Goal: Contribute content

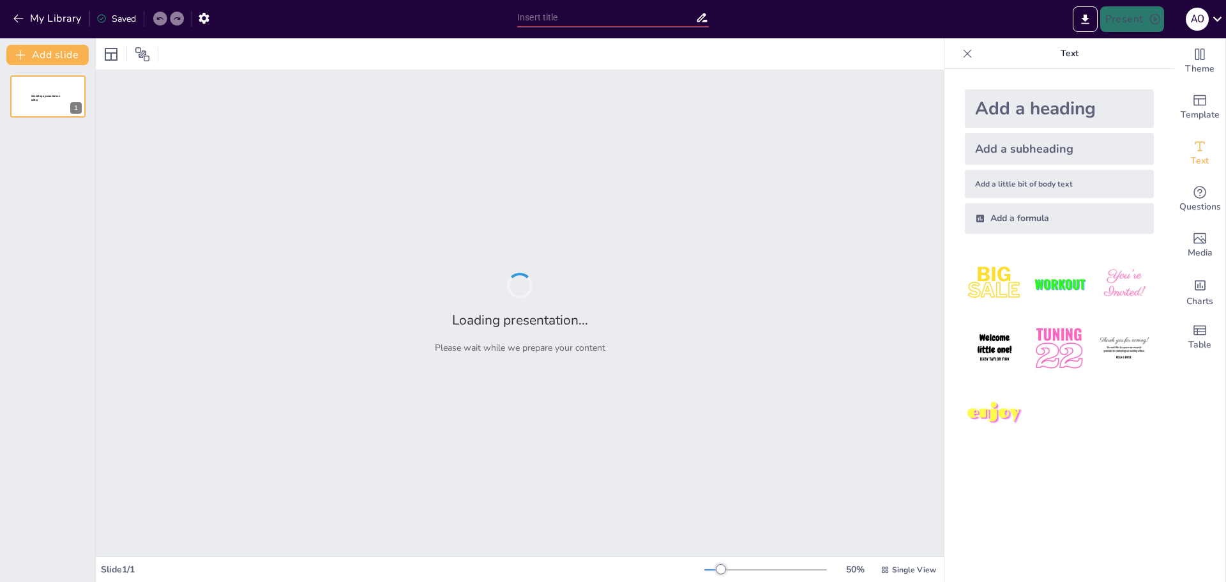
type input "Пауерліфтинг: Історія та розвиток спорту"
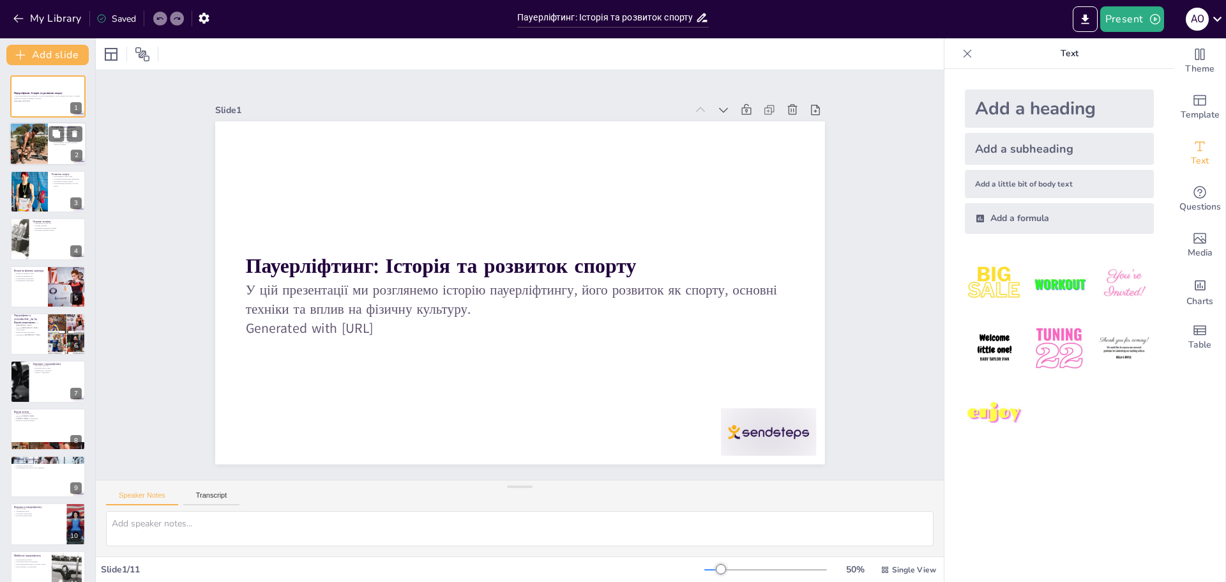
click at [48, 137] on div at bounding box center [48, 144] width 77 height 43
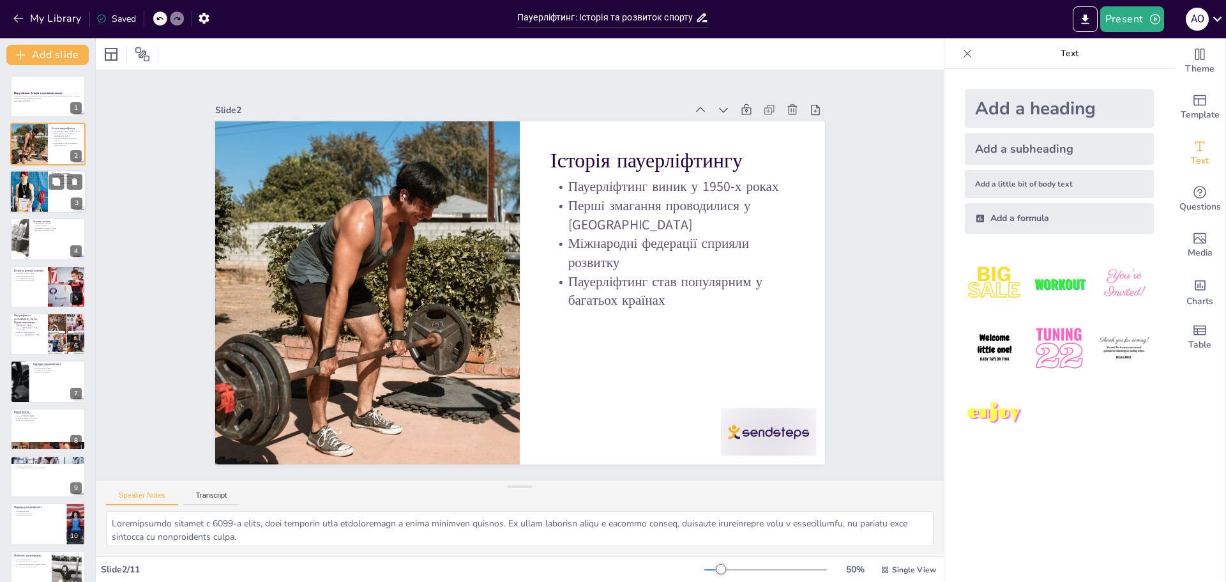
click at [40, 190] on div at bounding box center [28, 191] width 57 height 43
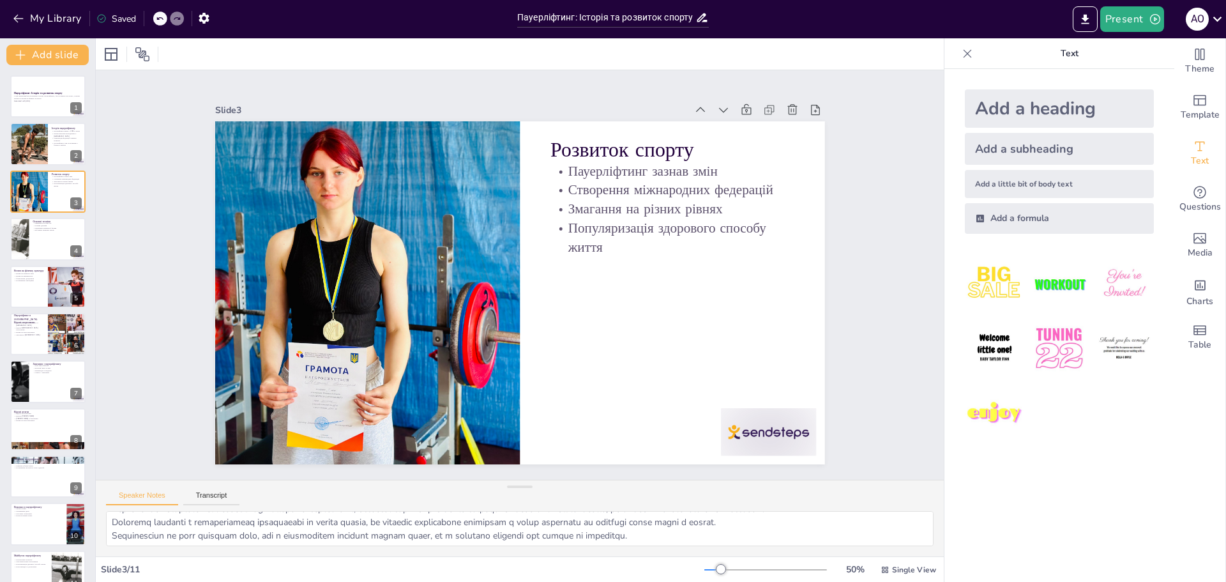
scroll to position [30, 0]
click at [19, 138] on div at bounding box center [29, 143] width 38 height 57
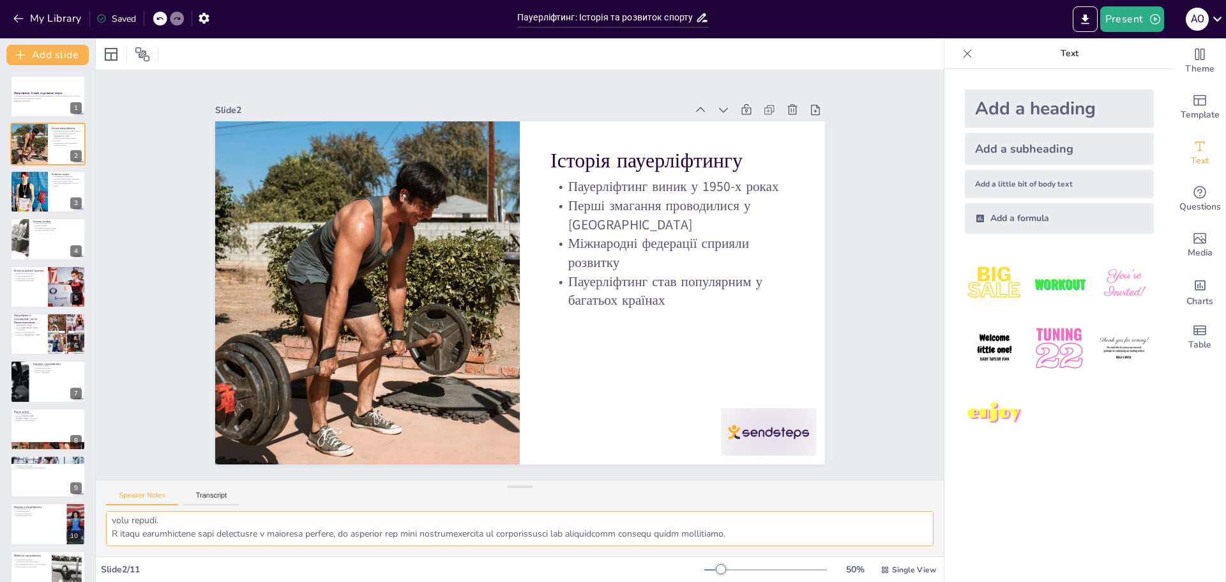
scroll to position [70, 0]
click at [1085, 18] on icon "Export to PowerPoint" at bounding box center [1085, 19] width 8 height 10
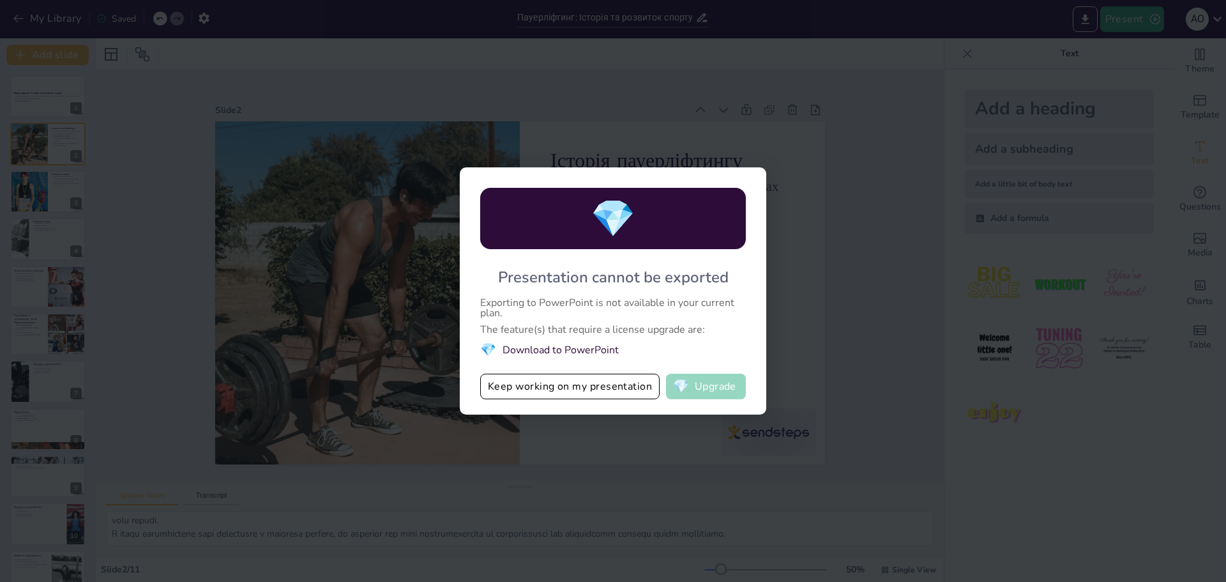
click at [699, 388] on button "💎 Upgrade" at bounding box center [706, 387] width 80 height 26
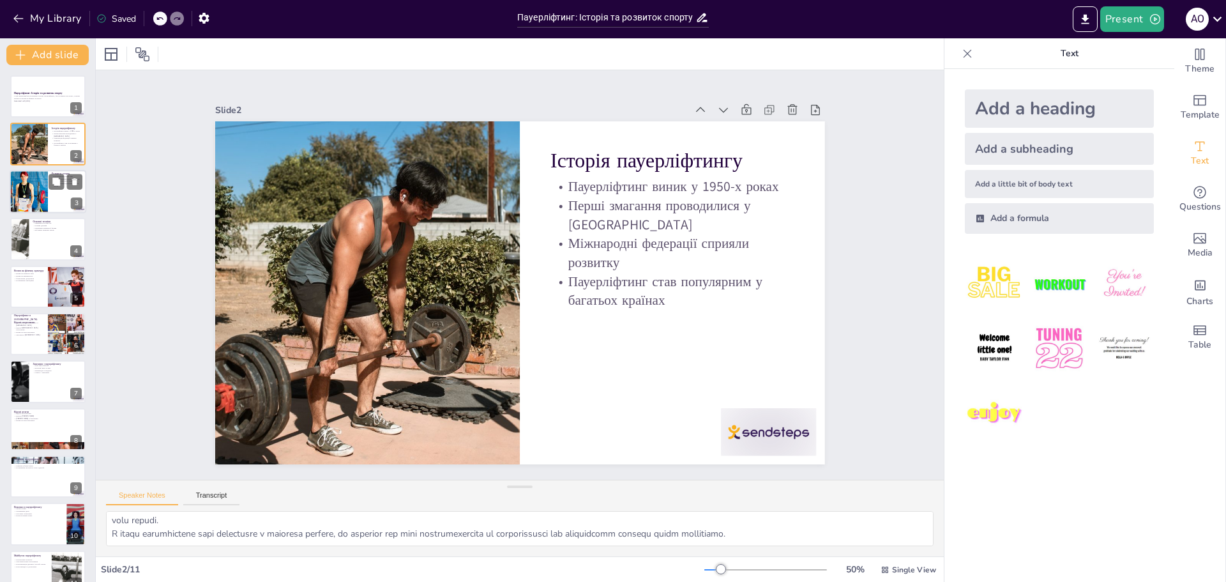
click at [44, 199] on div at bounding box center [28, 191] width 57 height 43
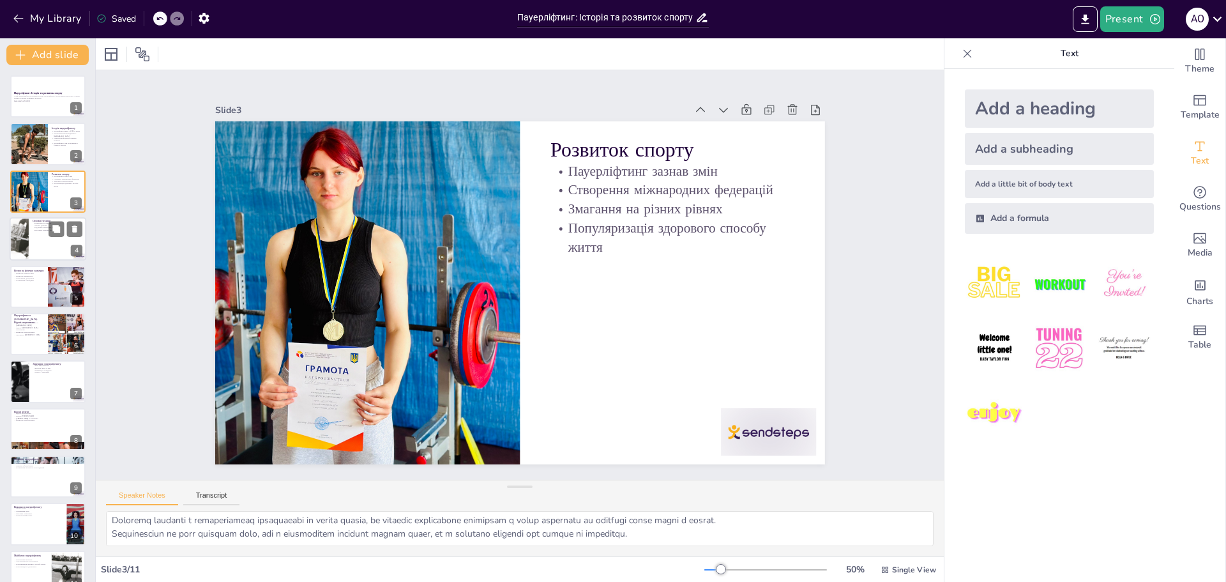
click at [49, 241] on div at bounding box center [48, 238] width 77 height 43
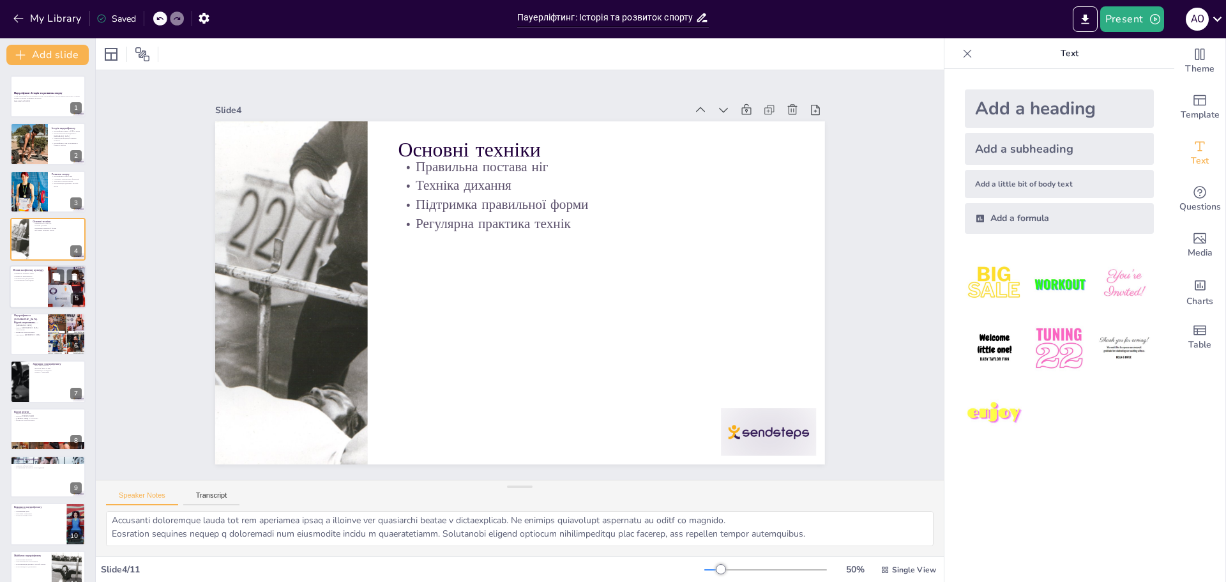
click at [34, 281] on p "Поліпшення самооцінки" at bounding box center [28, 280] width 31 height 3
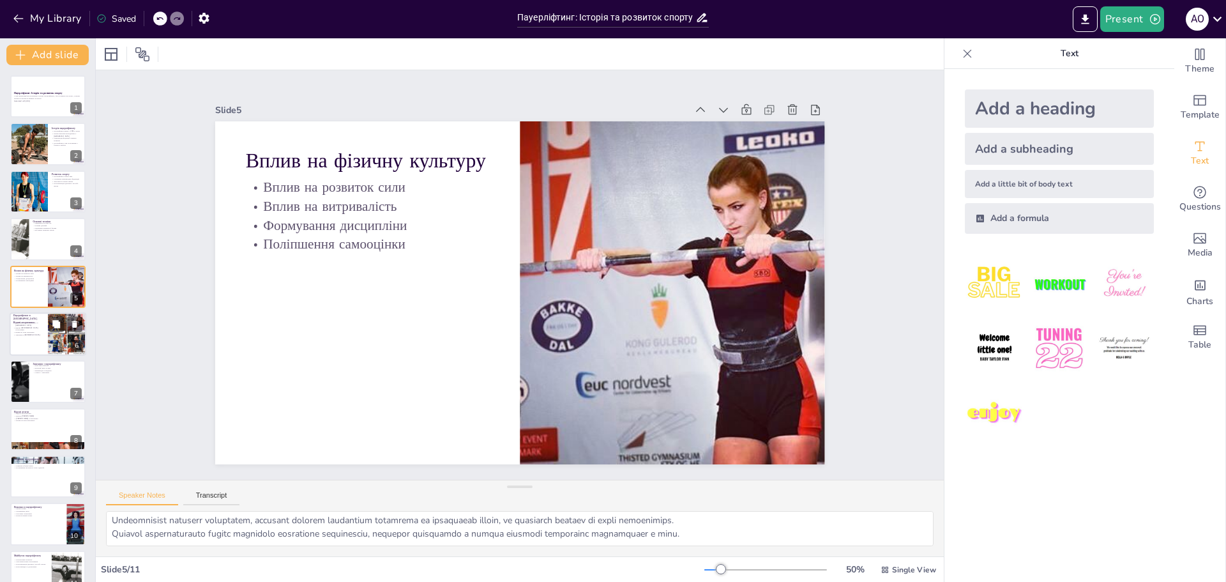
click at [22, 326] on p "Відомі [DEMOGRAPHIC_DATA] спортсмени" at bounding box center [28, 328] width 31 height 4
type textarea "Пауерліфтинг став популярним в [GEOGRAPHIC_DATA] у 1990-х роках, що свідчить пр…"
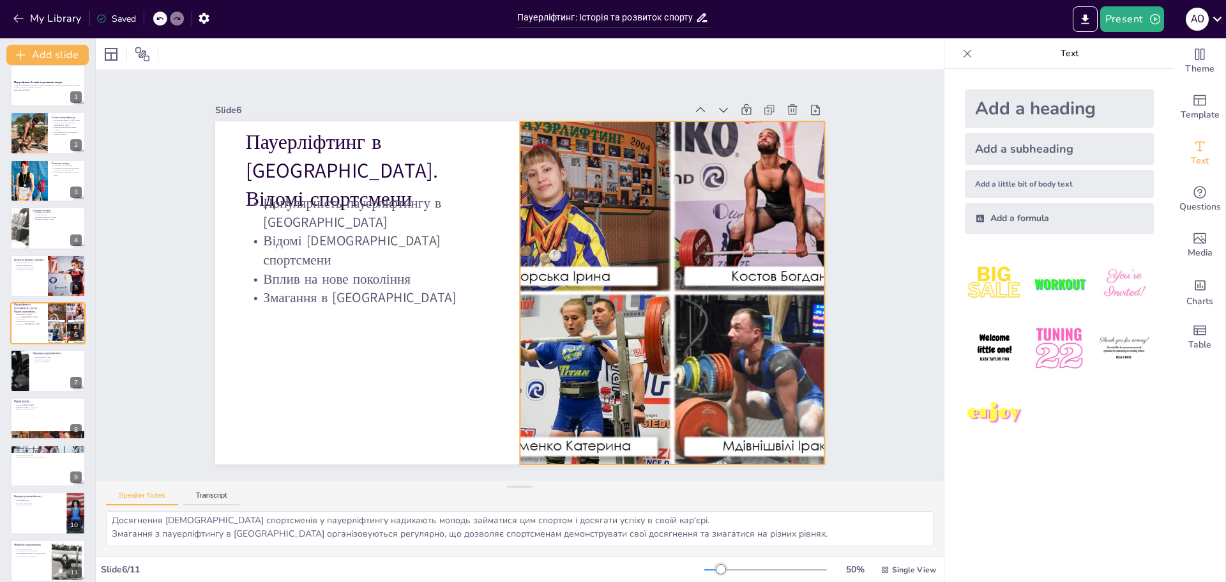
click at [533, 338] on div at bounding box center [621, 390] width 548 height 542
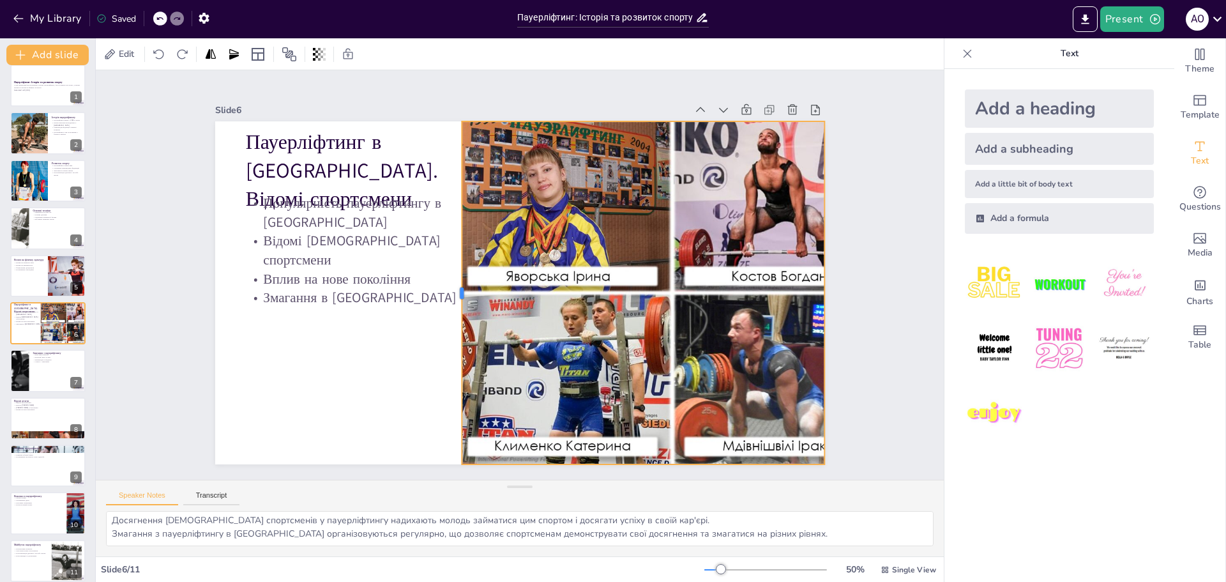
drag, startPoint x: 508, startPoint y: 286, endPoint x: 450, endPoint y: 279, distance: 58.5
click at [450, 279] on div at bounding box center [455, 265] width 149 height 317
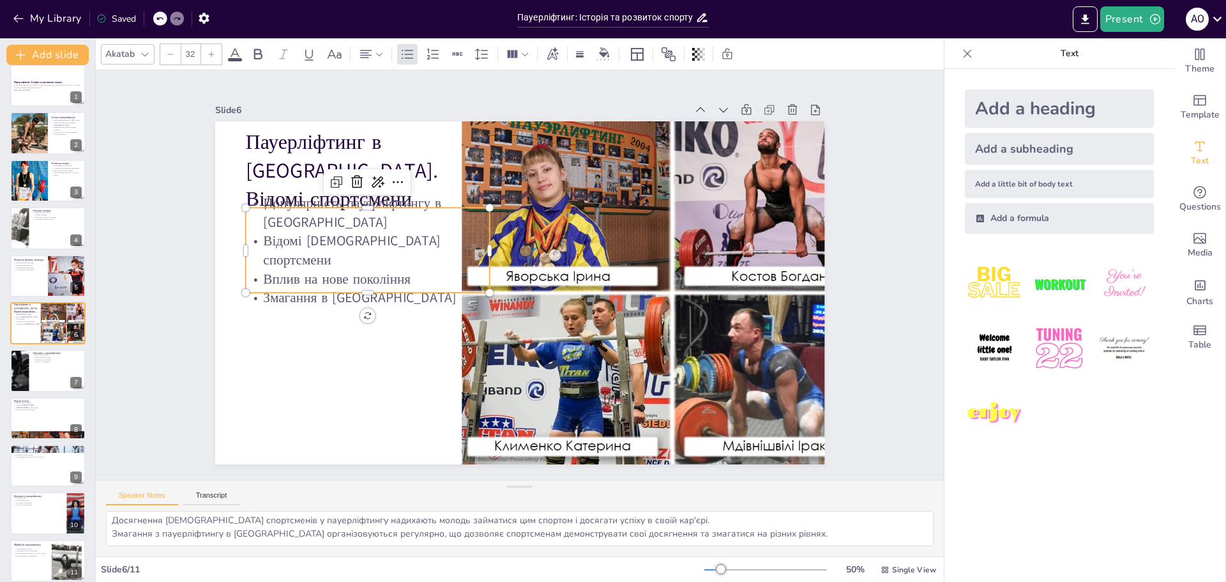
click at [425, 214] on p "Популярність пауерліфтингу в [GEOGRAPHIC_DATA]" at bounding box center [395, 168] width 244 height 112
click at [427, 216] on p "Популярність пауерліфтингу в [GEOGRAPHIC_DATA]" at bounding box center [419, 144] width 230 height 155
click at [427, 216] on p "Популярність пауерліфтингу в [GEOGRAPHIC_DATA]" at bounding box center [395, 168] width 244 height 112
click at [427, 216] on p "Популярність пауерліфтингу в [GEOGRAPHIC_DATA]" at bounding box center [433, 135] width 220 height 174
click at [428, 229] on p "Відомі [DEMOGRAPHIC_DATA] спортсмени" at bounding box center [371, 234] width 247 height 63
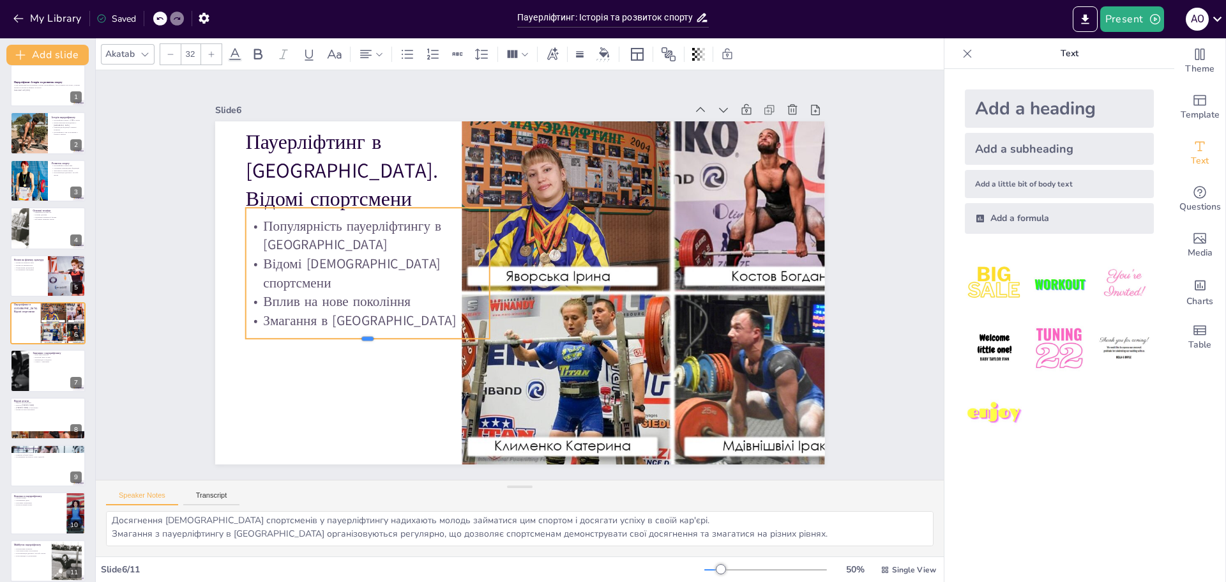
drag, startPoint x: 363, startPoint y: 289, endPoint x: 360, endPoint y: 335, distance: 46.1
click at [365, 269] on div at bounding box center [407, 151] width 85 height 235
click at [438, 238] on p "Популярність пауерліфтингу в [GEOGRAPHIC_DATA]" at bounding box center [447, 135] width 192 height 206
click at [278, 241] on p "Популярність пауерліфтингу в [GEOGRAPHIC_DATA]" at bounding box center [397, 177] width 238 height 134
click at [253, 240] on p "Популярність пауерліфтингу в [GEOGRAPHIC_DATA]" at bounding box center [368, 317] width 230 height 155
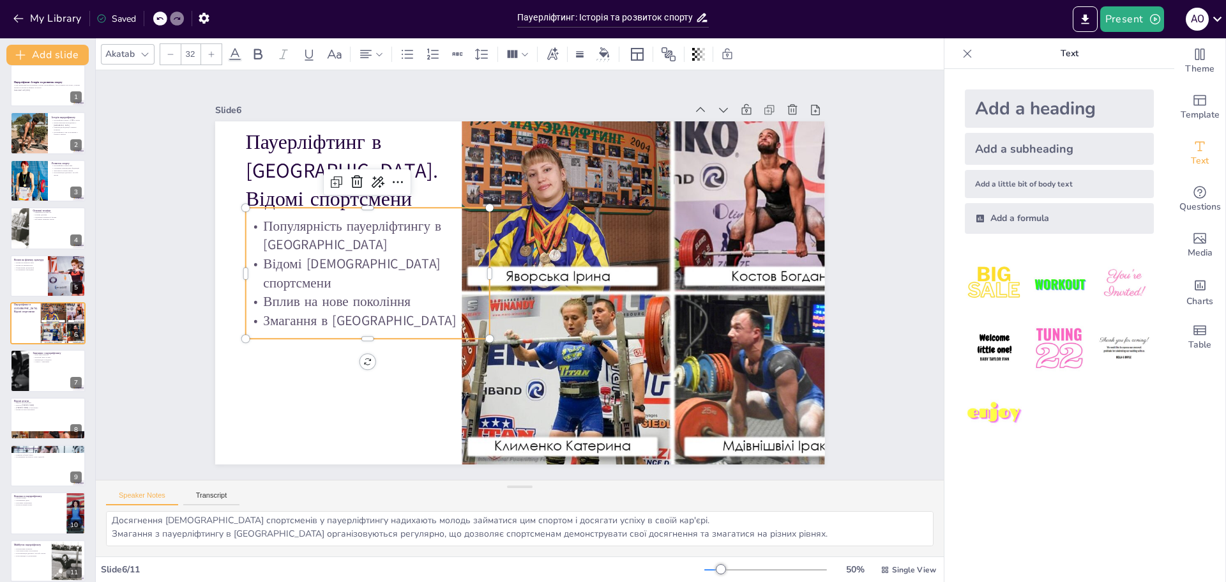
click at [293, 240] on p "Популярність пауерліфтингу в [GEOGRAPHIC_DATA]" at bounding box center [408, 164] width 230 height 155
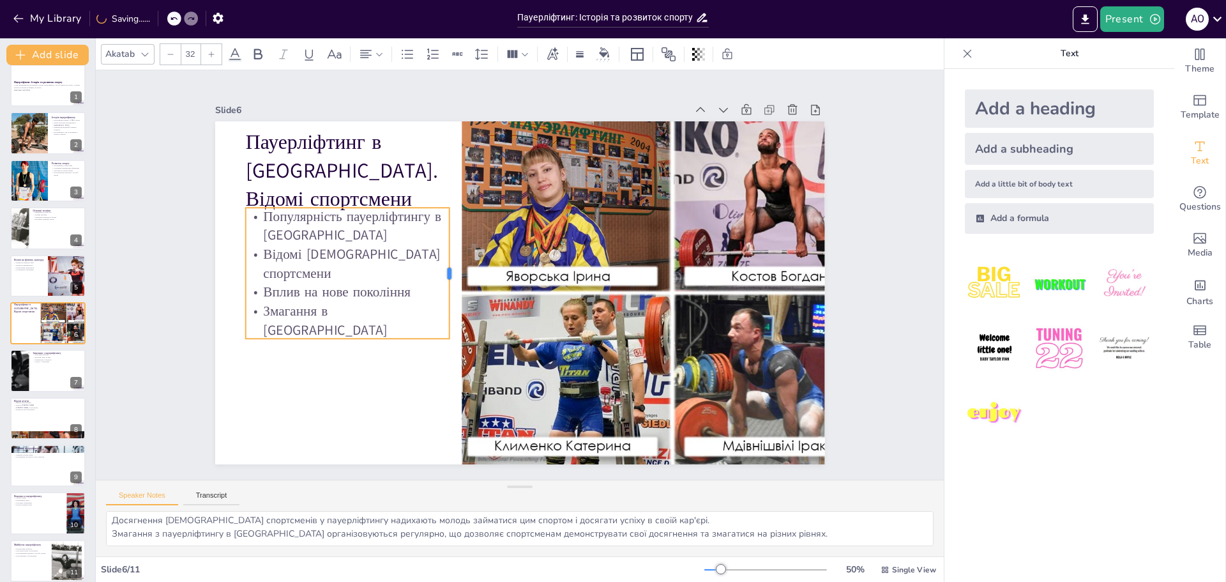
drag, startPoint x: 482, startPoint y: 266, endPoint x: 442, endPoint y: 266, distance: 40.2
click at [442, 266] on div at bounding box center [458, 253] width 50 height 128
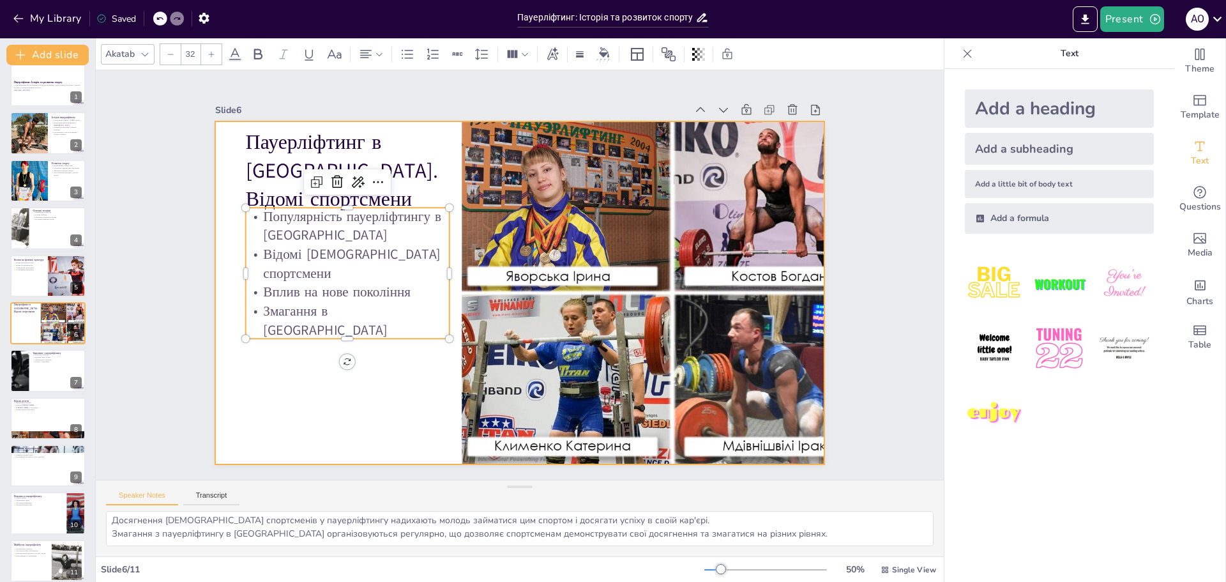
click at [390, 388] on div at bounding box center [510, 291] width 699 height 602
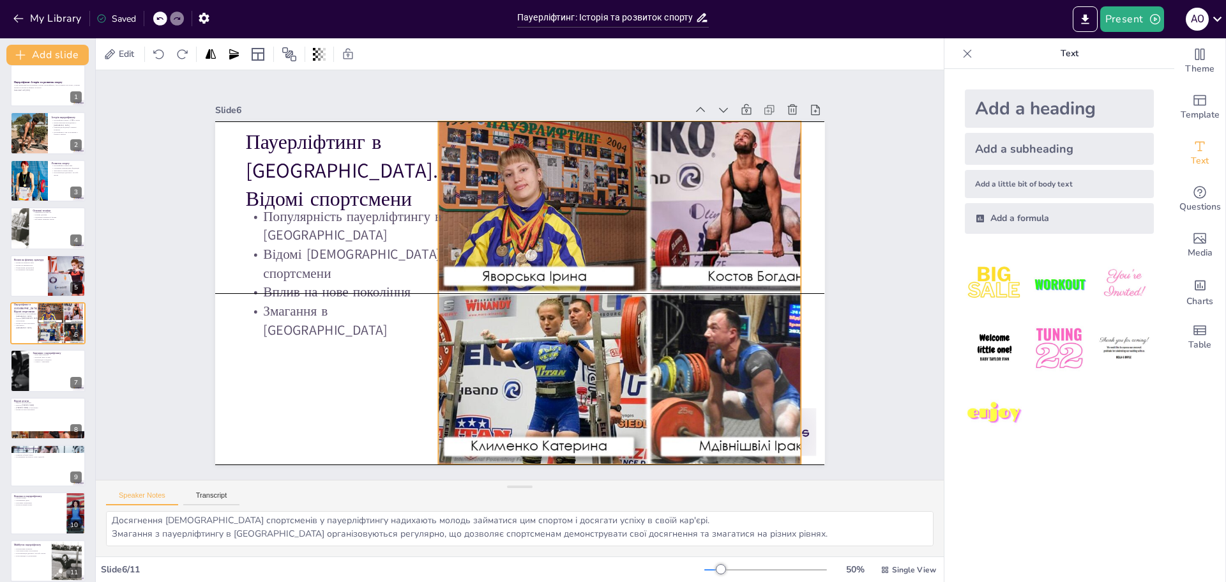
drag, startPoint x: 715, startPoint y: 293, endPoint x: 691, endPoint y: 293, distance: 23.6
click at [691, 293] on div at bounding box center [642, 319] width 491 height 425
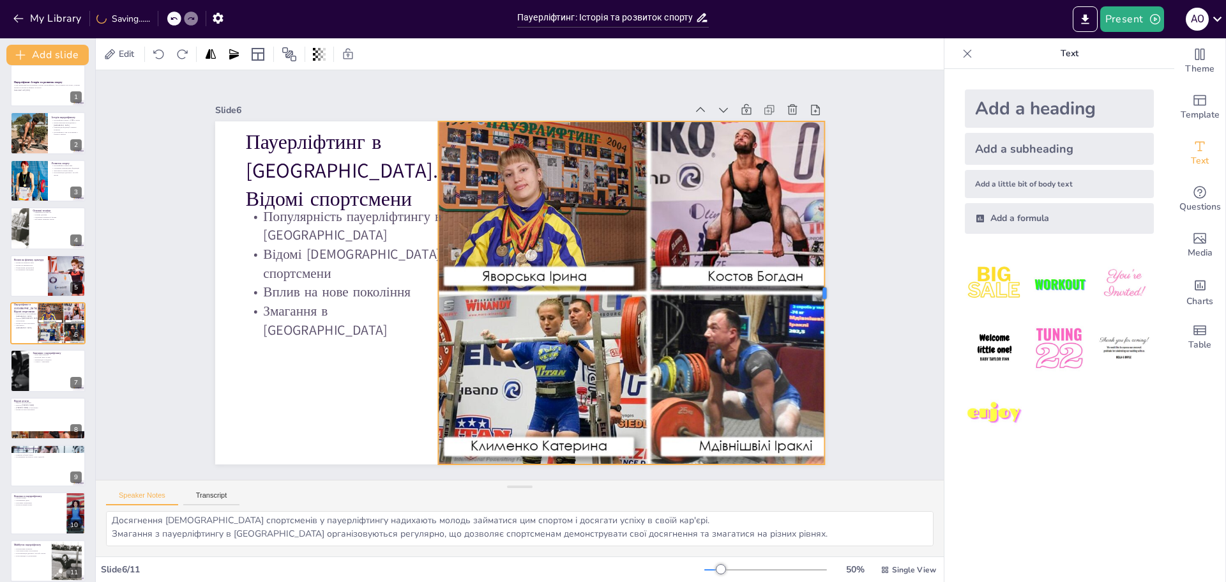
drag, startPoint x: 794, startPoint y: 287, endPoint x: 818, endPoint y: 287, distance: 23.6
click at [818, 294] on div at bounding box center [779, 445] width 180 height 302
click at [403, 154] on p "Пауерліфтинг в [GEOGRAPHIC_DATA]. Відомі спортсмени" at bounding box center [495, 92] width 227 height 238
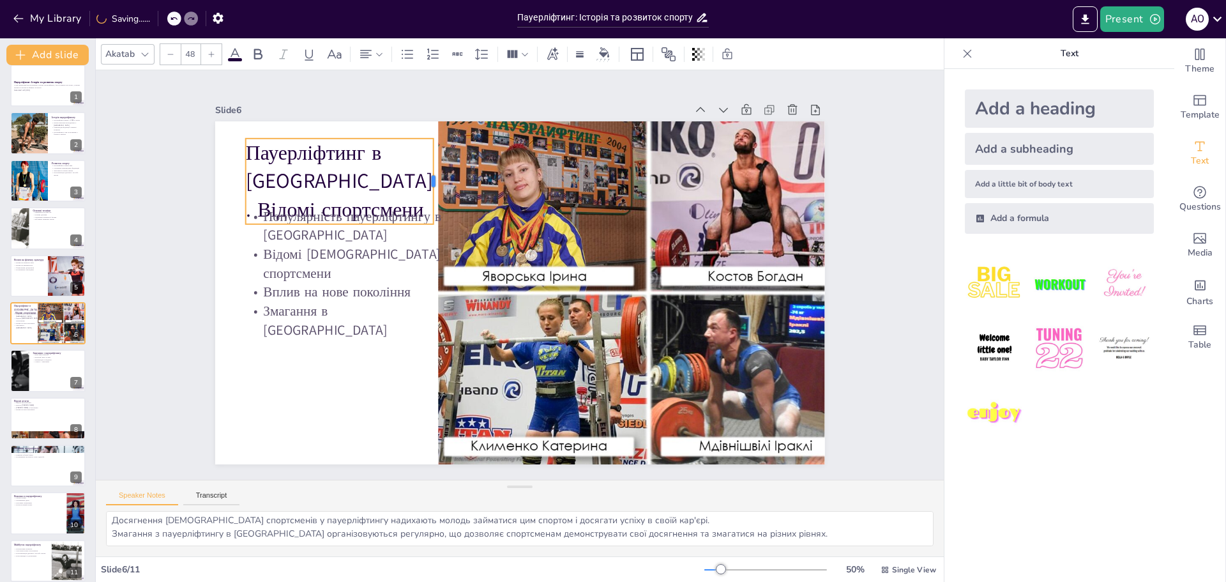
drag, startPoint x: 482, startPoint y: 165, endPoint x: 424, endPoint y: 164, distance: 57.5
click at [461, 164] on div at bounding box center [483, 156] width 44 height 82
type input "32"
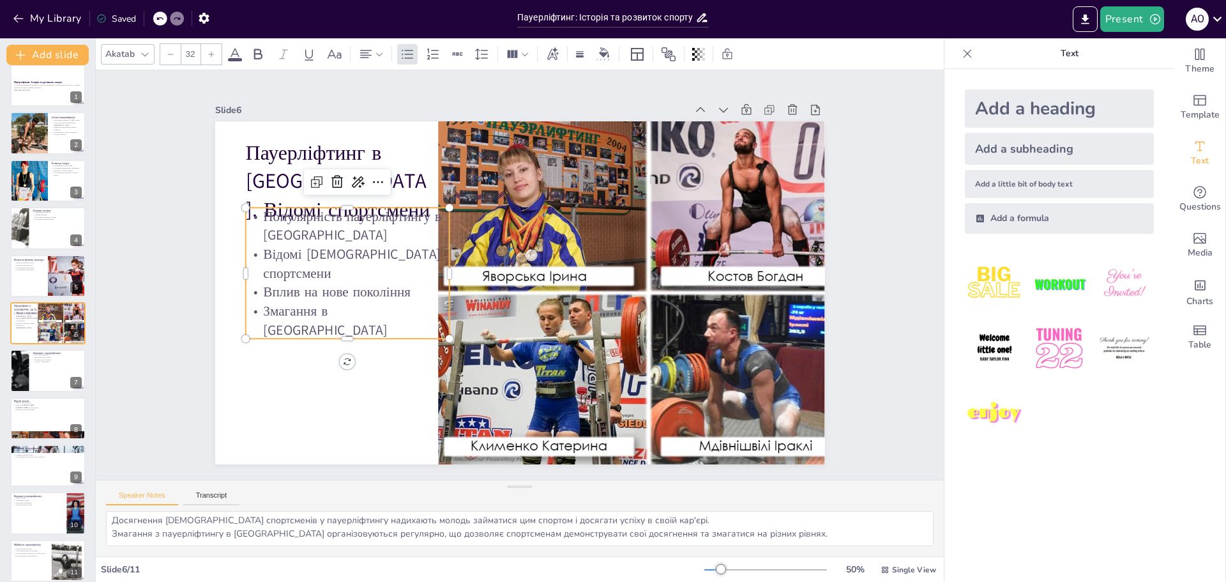
click at [343, 254] on p "Відомі [DEMOGRAPHIC_DATA] спортсмени" at bounding box center [366, 195] width 201 height 118
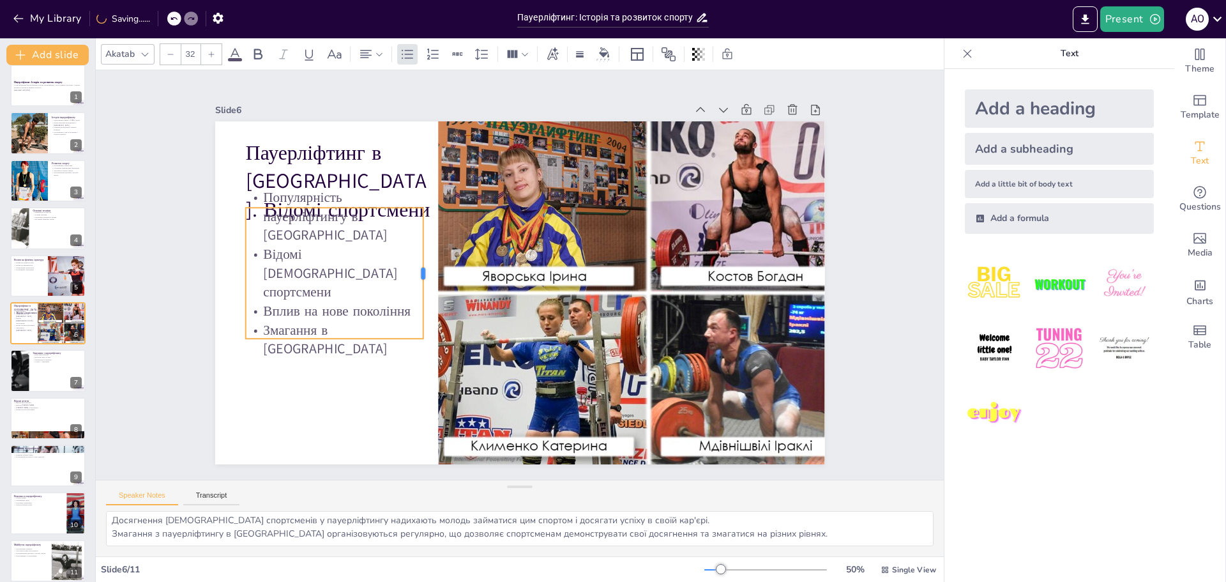
drag, startPoint x: 441, startPoint y: 267, endPoint x: 415, endPoint y: 270, distance: 26.4
click at [561, 270] on div at bounding box center [598, 322] width 75 height 119
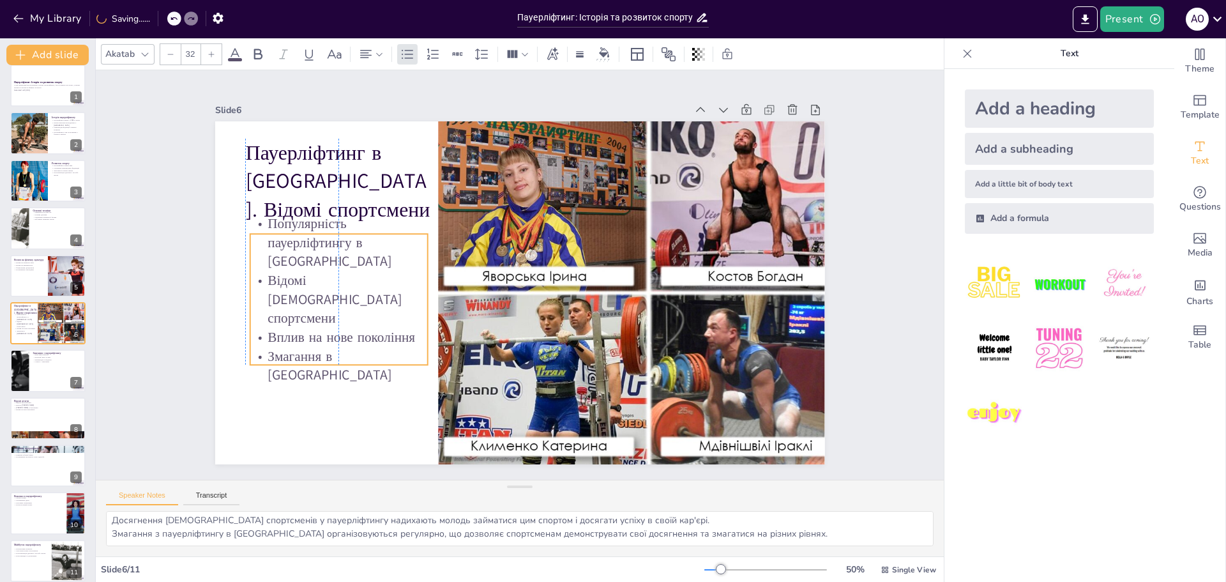
drag, startPoint x: 324, startPoint y: 281, endPoint x: 324, endPoint y: 307, distance: 26.2
click at [324, 307] on p "Відомі [DEMOGRAPHIC_DATA] спортсмени" at bounding box center [337, 261] width 185 height 93
drag, startPoint x: 343, startPoint y: 276, endPoint x: 336, endPoint y: 277, distance: 7.1
click at [616, 277] on p "Відомі [DEMOGRAPHIC_DATA] спортсмени" at bounding box center [707, 268] width 183 height 75
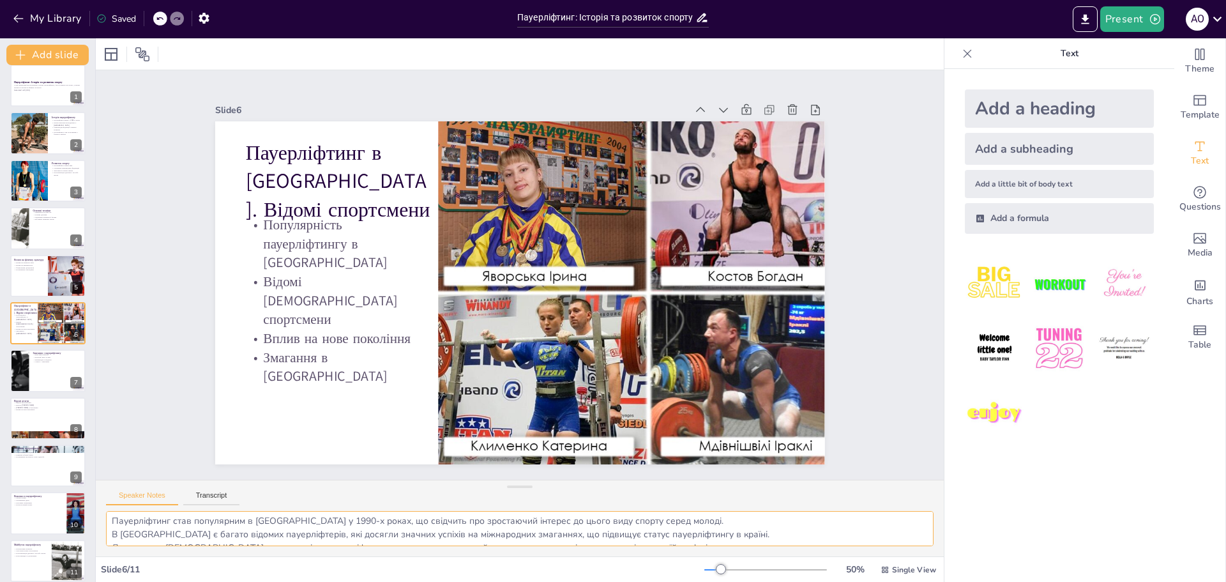
scroll to position [0, 0]
click at [44, 375] on div at bounding box center [48, 370] width 77 height 43
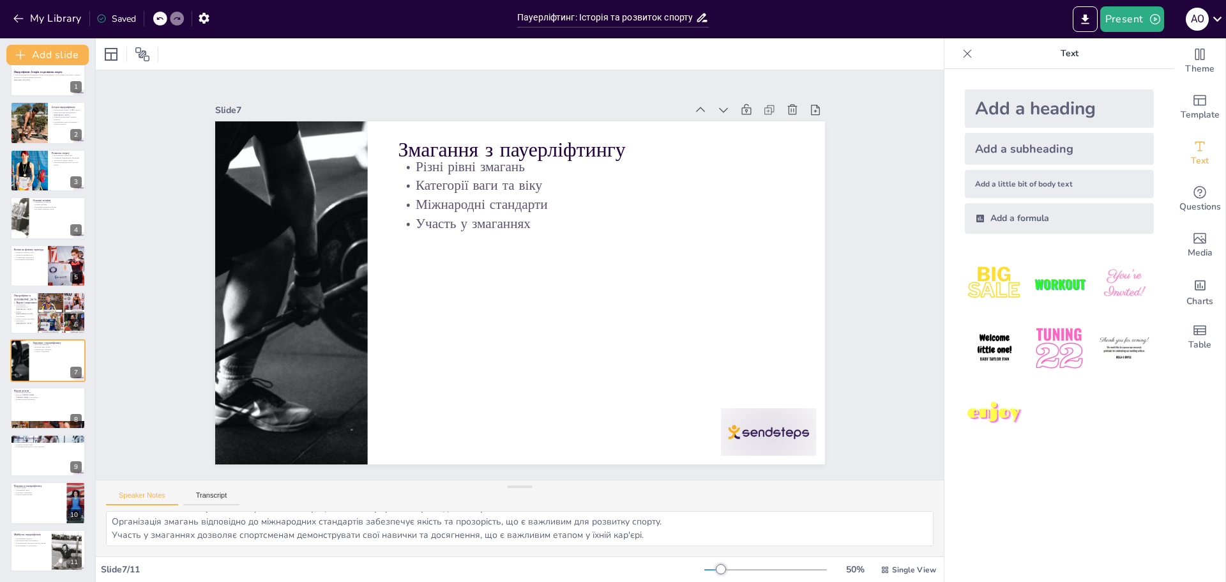
scroll to position [30, 0]
click at [447, 163] on p "Різні рівні змагань" at bounding box center [617, 184] width 392 height 101
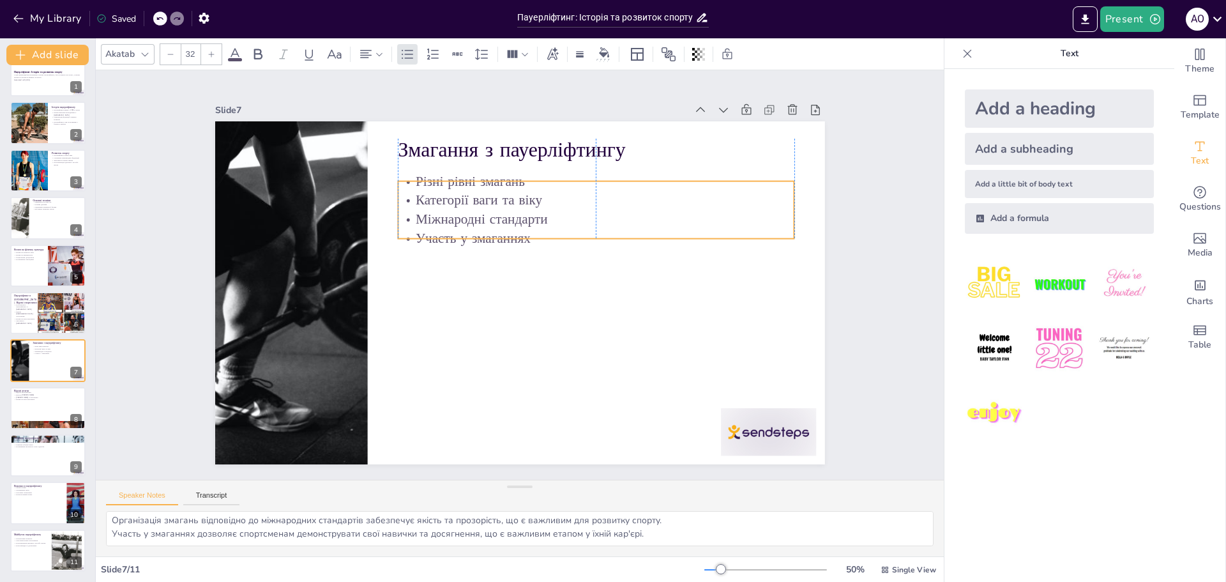
drag, startPoint x: 482, startPoint y: 185, endPoint x: 480, endPoint y: 199, distance: 14.9
click at [480, 199] on p "Категорії ваги та віку" at bounding box center [588, 192] width 396 height 61
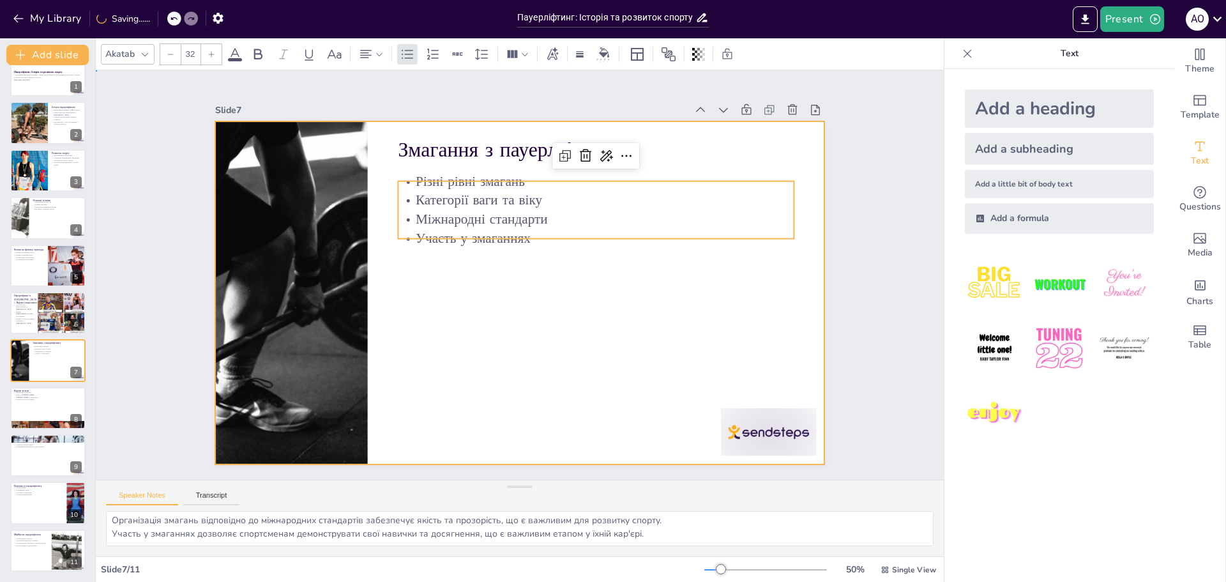
click at [498, 286] on div at bounding box center [518, 293] width 642 height 405
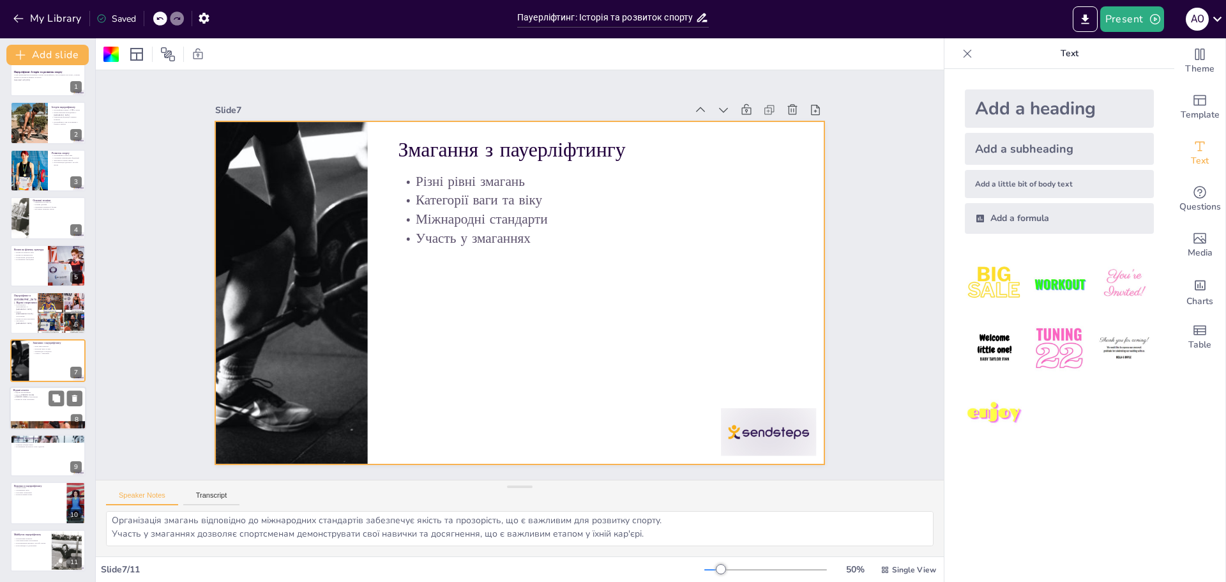
click at [34, 411] on div at bounding box center [48, 407] width 77 height 43
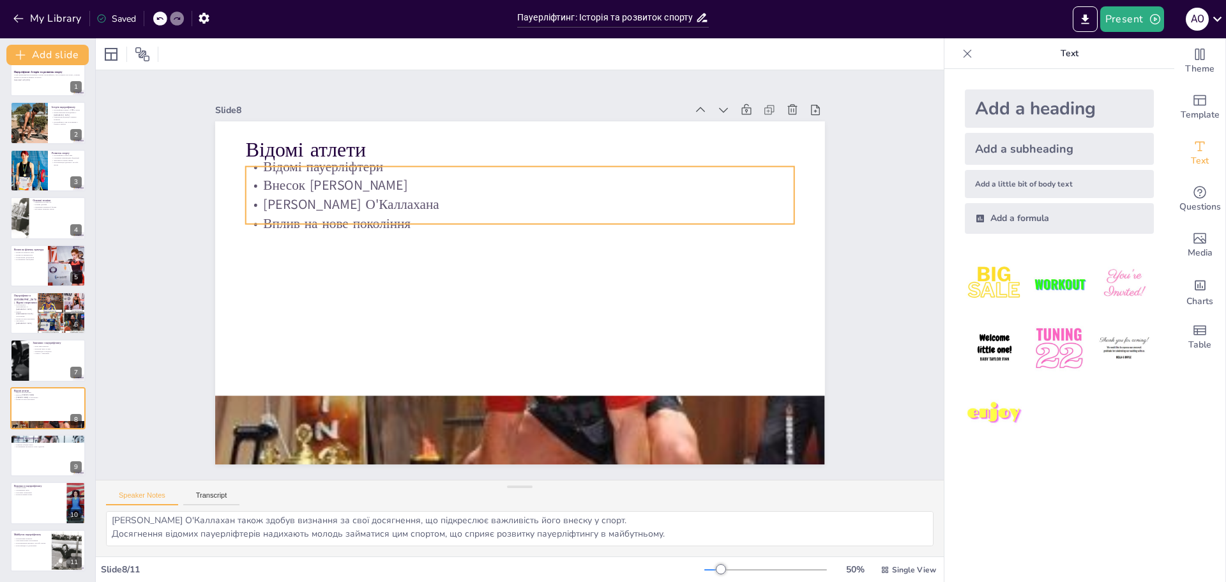
click at [335, 199] on p "[PERSON_NAME] О'Каллахана" at bounding box center [534, 206] width 541 height 133
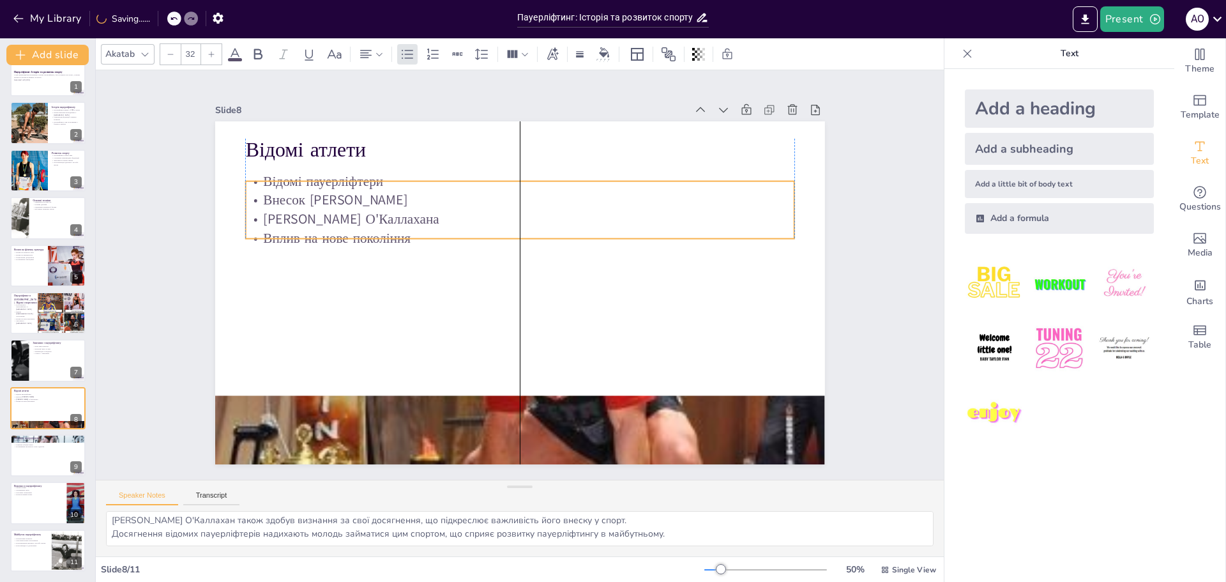
drag, startPoint x: 335, startPoint y: 190, endPoint x: 336, endPoint y: 204, distance: 14.7
click at [336, 204] on p "Внесок [PERSON_NAME]" at bounding box center [535, 201] width 541 height 133
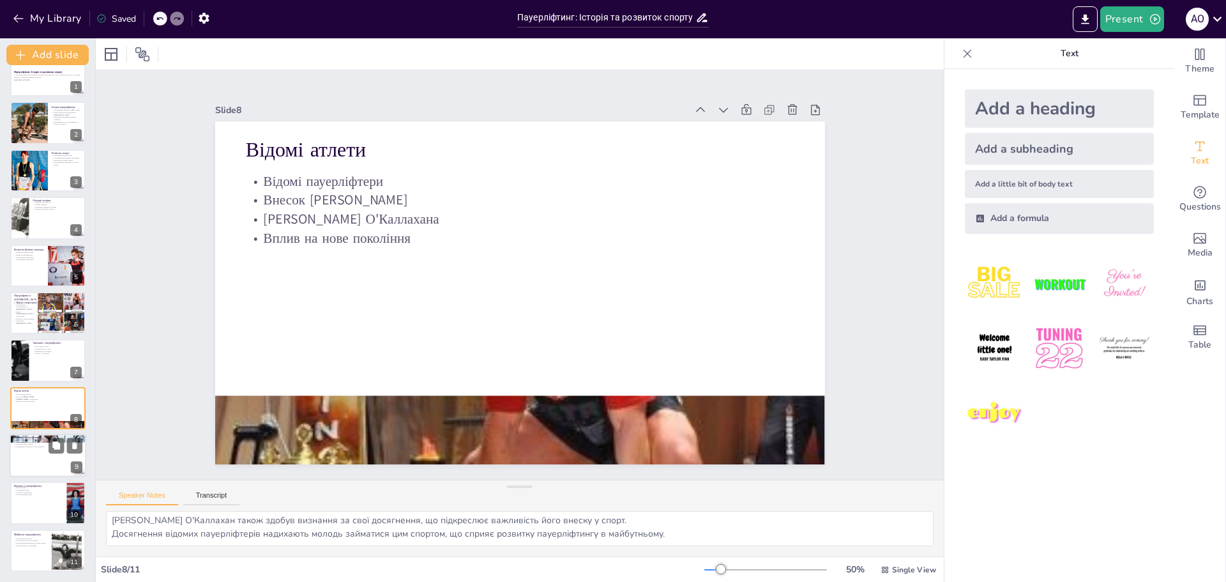
click at [39, 464] on div at bounding box center [48, 455] width 77 height 43
type textarea "Пауерліфтинг допомагає покращити фізичну форму, що є важливим для загального зд…"
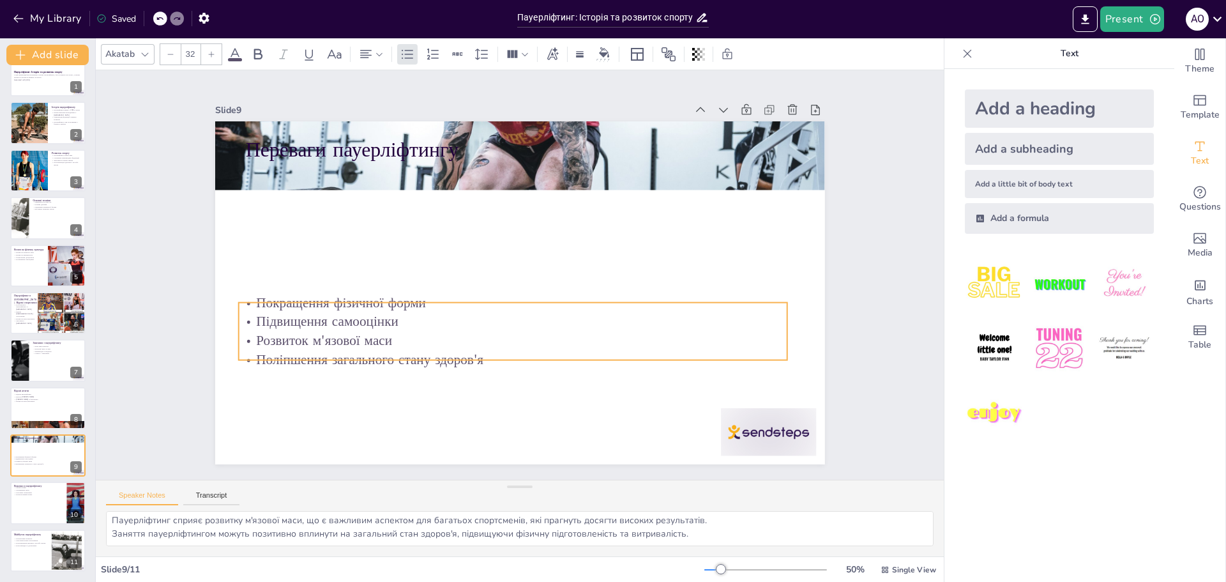
drag, startPoint x: 288, startPoint y: 190, endPoint x: 281, endPoint y: 326, distance: 136.2
click at [281, 326] on p "Розвиток м'язової маси" at bounding box center [507, 340] width 548 height 76
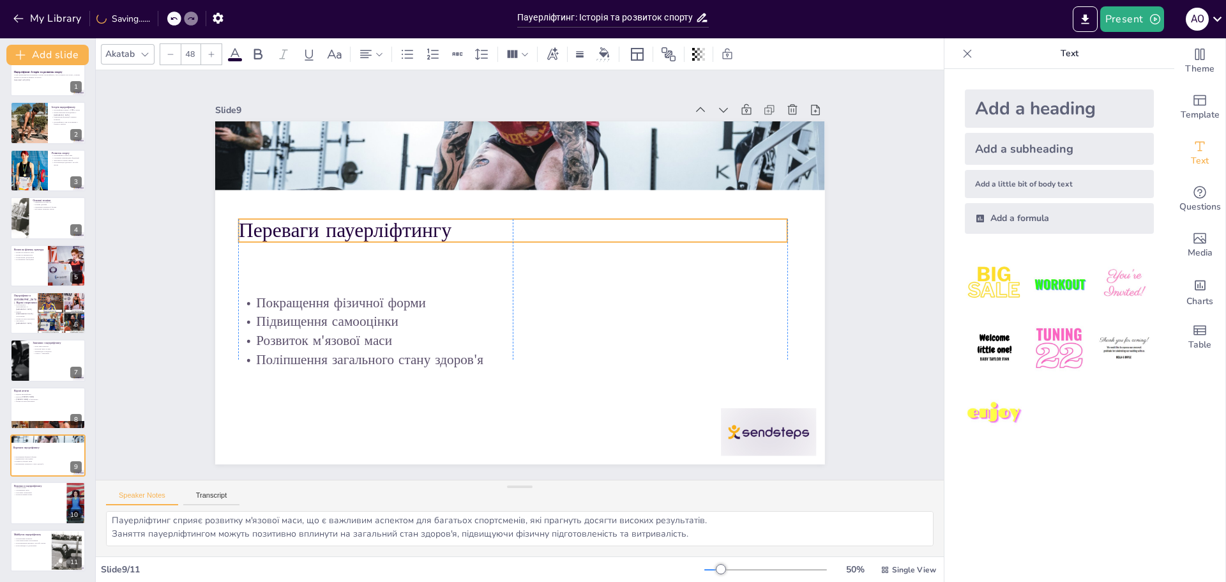
drag, startPoint x: 357, startPoint y: 151, endPoint x: 347, endPoint y: 231, distance: 81.1
click at [347, 231] on p "Переваги пауерліфтингу" at bounding box center [522, 230] width 543 height 142
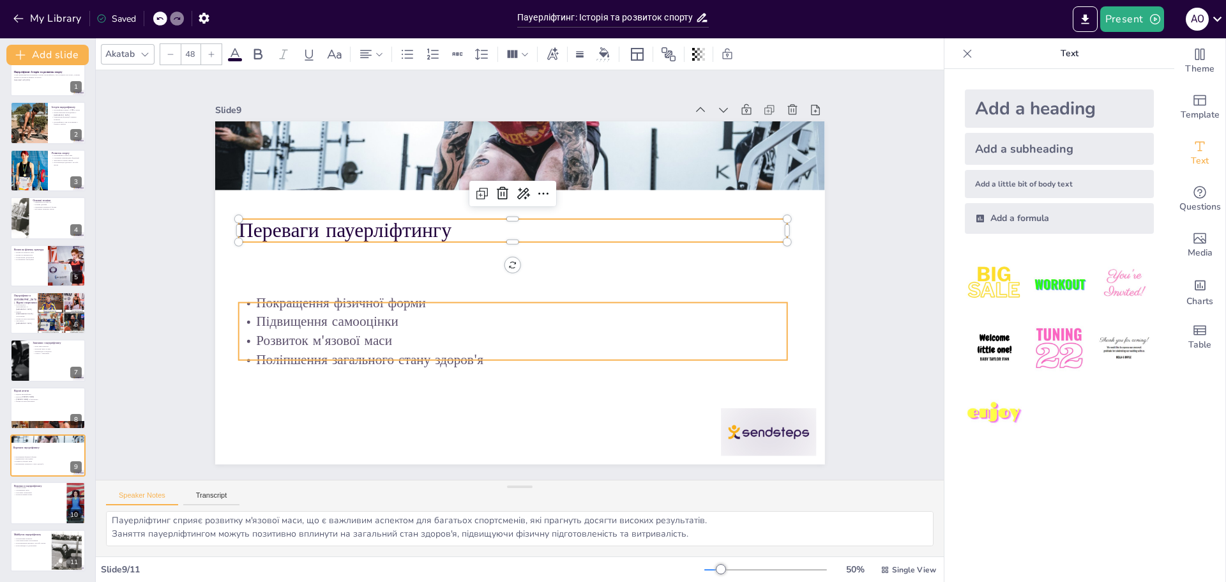
type input "32"
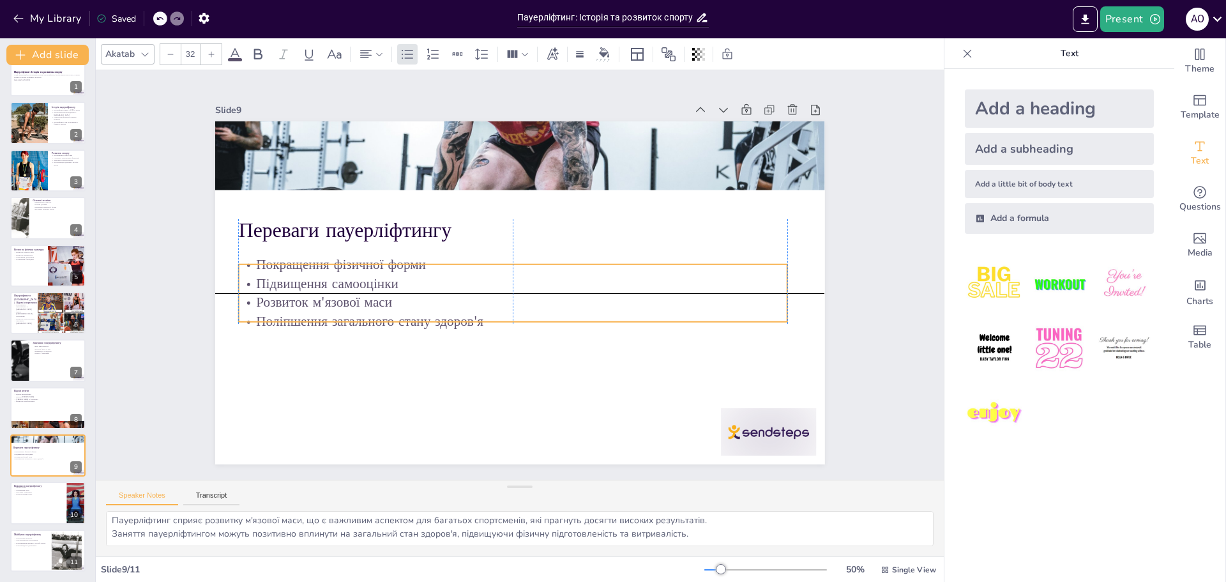
drag, startPoint x: 345, startPoint y: 333, endPoint x: 345, endPoint y: 297, distance: 35.8
click at [345, 297] on p "Розвиток м'язової маси" at bounding box center [505, 299] width 528 height 188
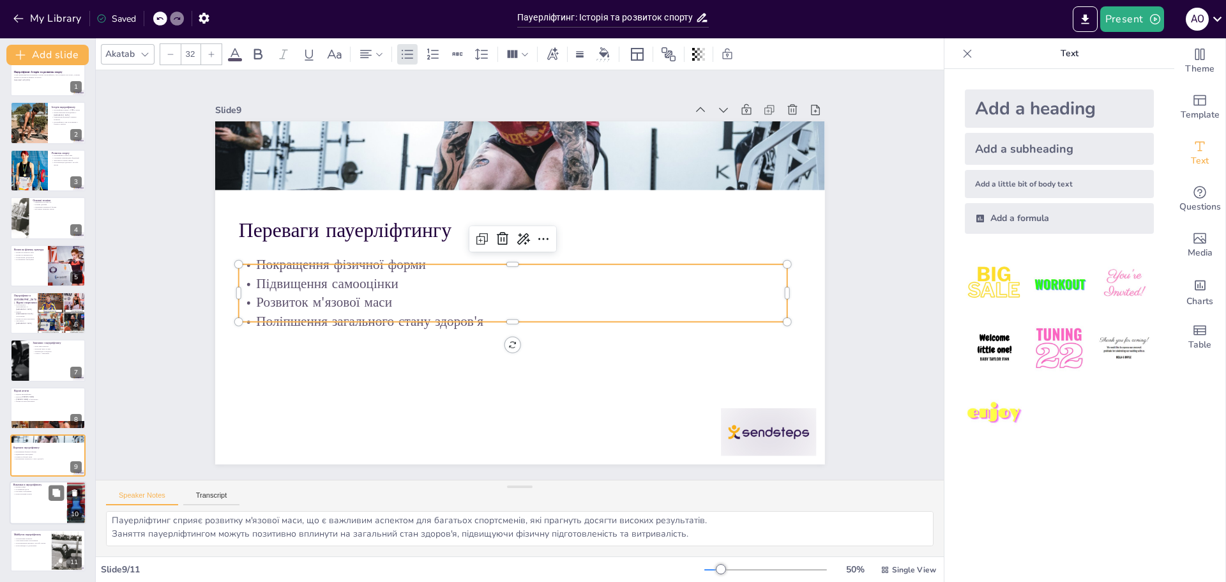
click at [48, 501] on div at bounding box center [48, 503] width 77 height 43
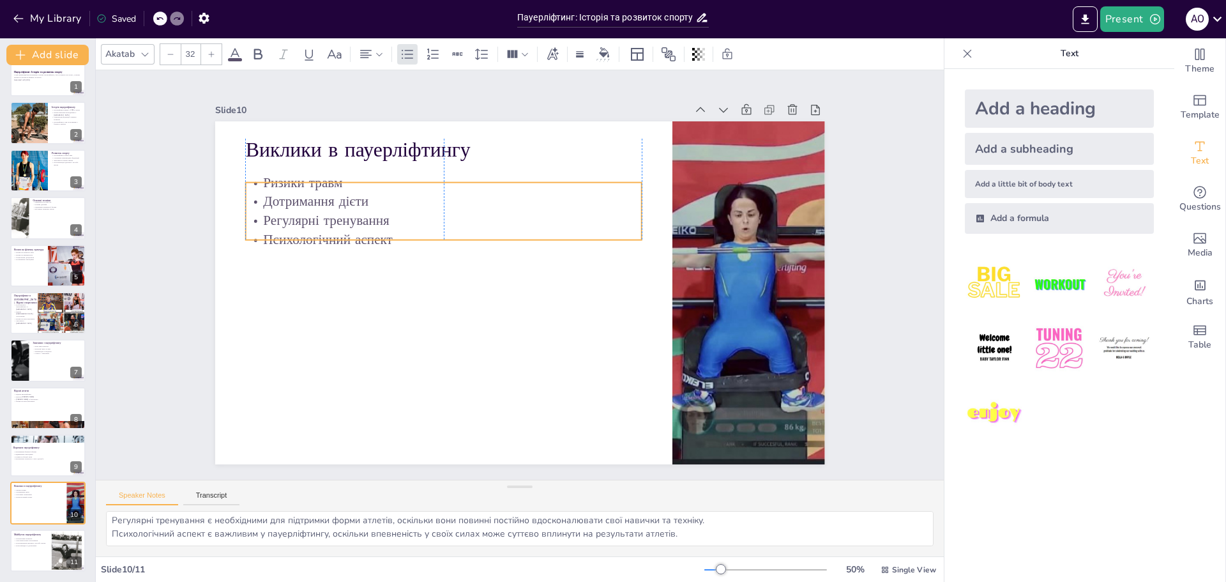
drag, startPoint x: 319, startPoint y: 212, endPoint x: 319, endPoint y: 228, distance: 16.0
click at [319, 228] on p "Психологічний аспект" at bounding box center [453, 224] width 392 height 101
click at [277, 513] on textarea "Ризики травм є серйозною проблемою для атлетів, які займаються пауерліфтингом, …" at bounding box center [520, 528] width 828 height 35
click at [44, 547] on div at bounding box center [48, 550] width 77 height 43
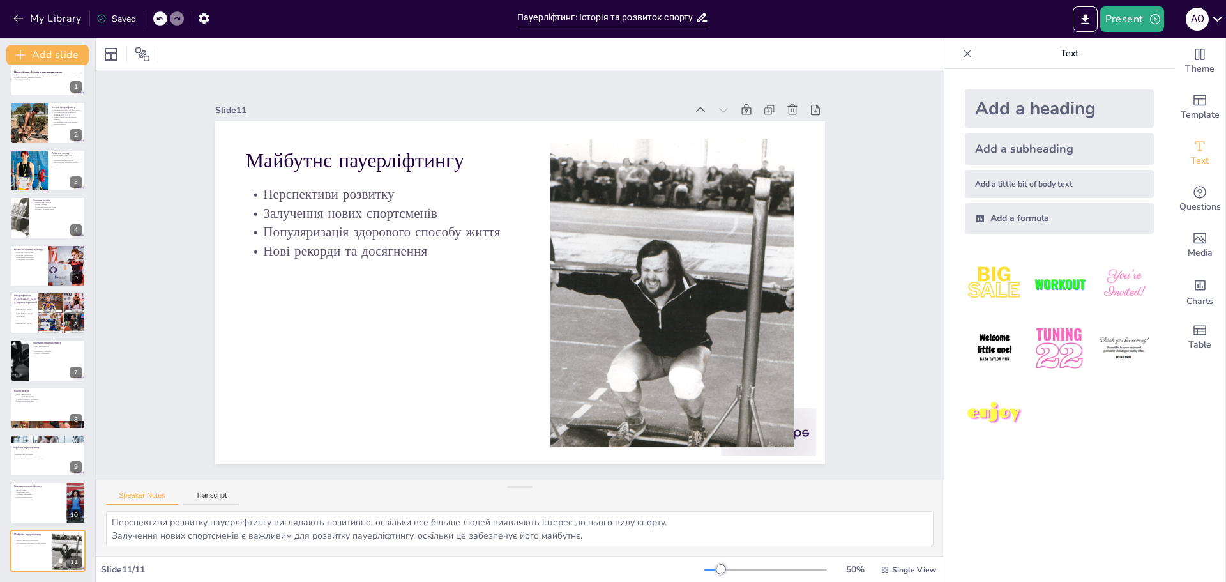
scroll to position [0, 0]
click at [659, 321] on div at bounding box center [670, 308] width 464 height 353
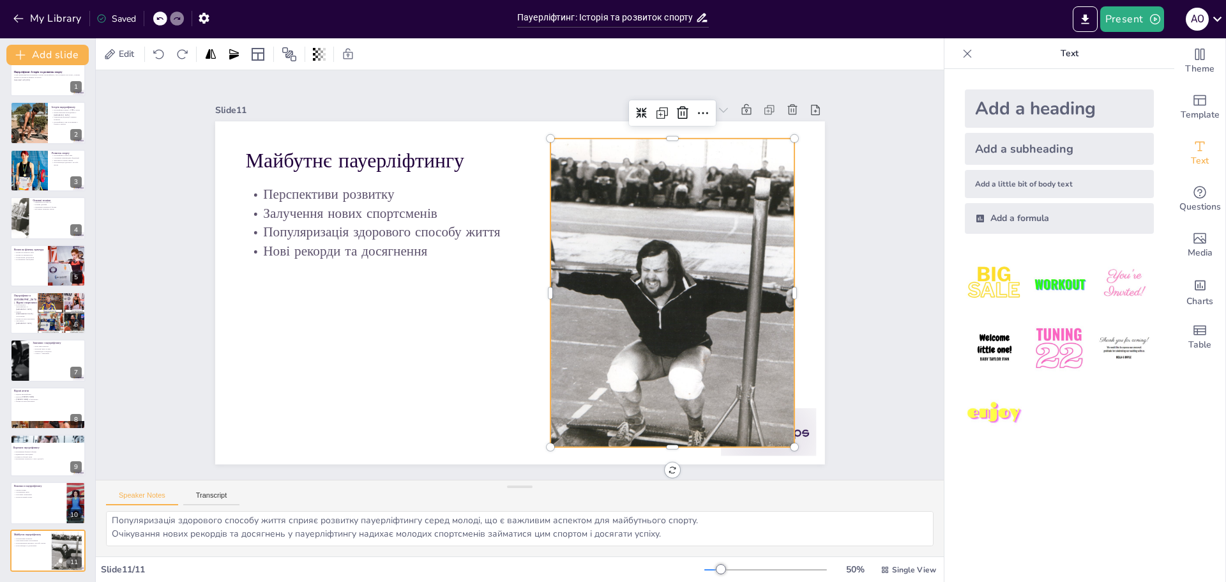
scroll to position [3, 0]
click at [61, 302] on icon at bounding box center [56, 302] width 9 height 9
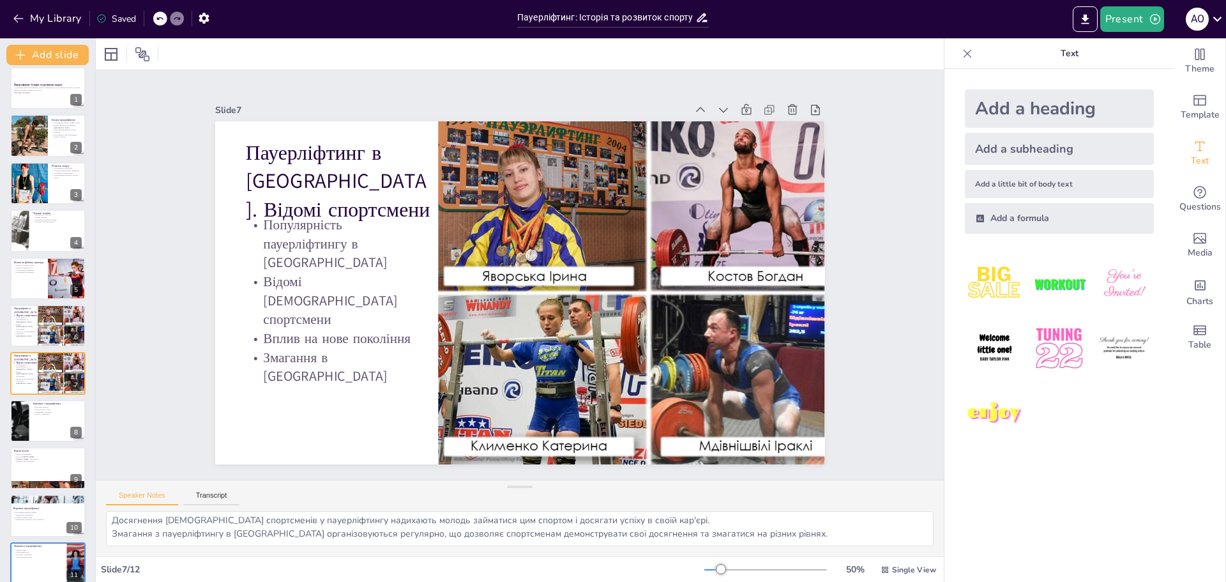
scroll to position [0, 0]
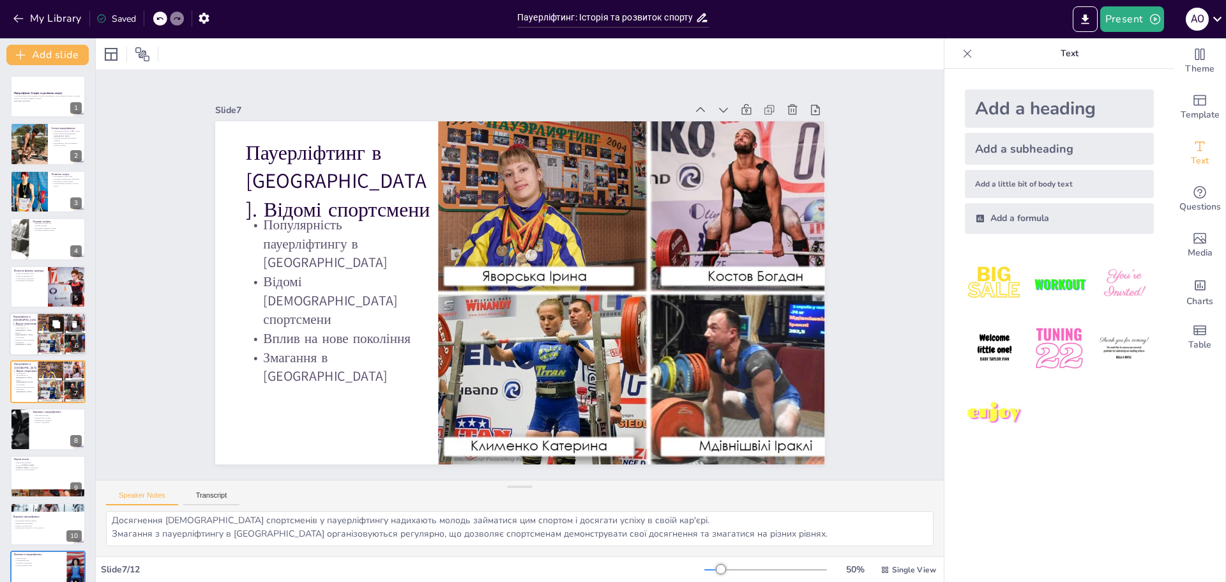
click at [54, 331] on button at bounding box center [56, 323] width 15 height 15
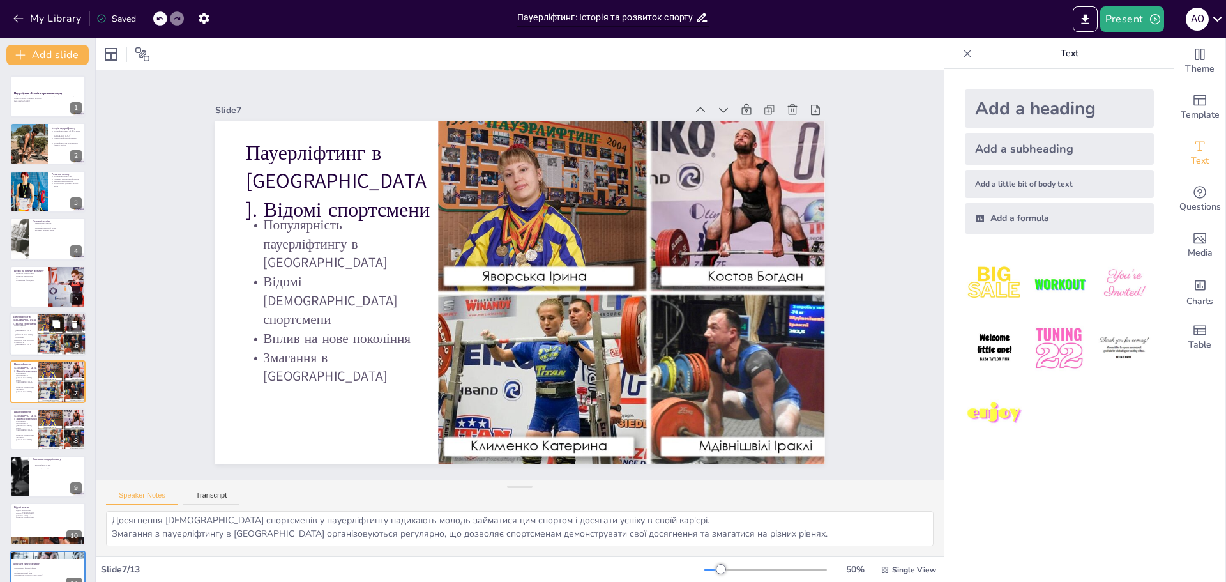
scroll to position [58, 0]
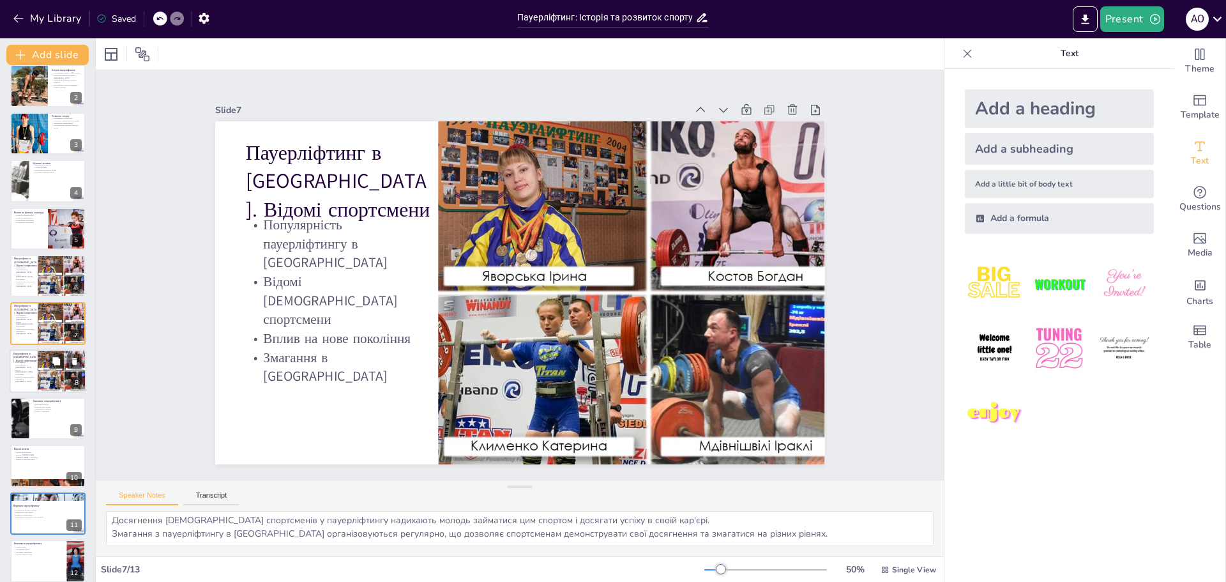
click at [31, 369] on p "Популярність пауерліфтингу в [GEOGRAPHIC_DATA]" at bounding box center [24, 365] width 22 height 7
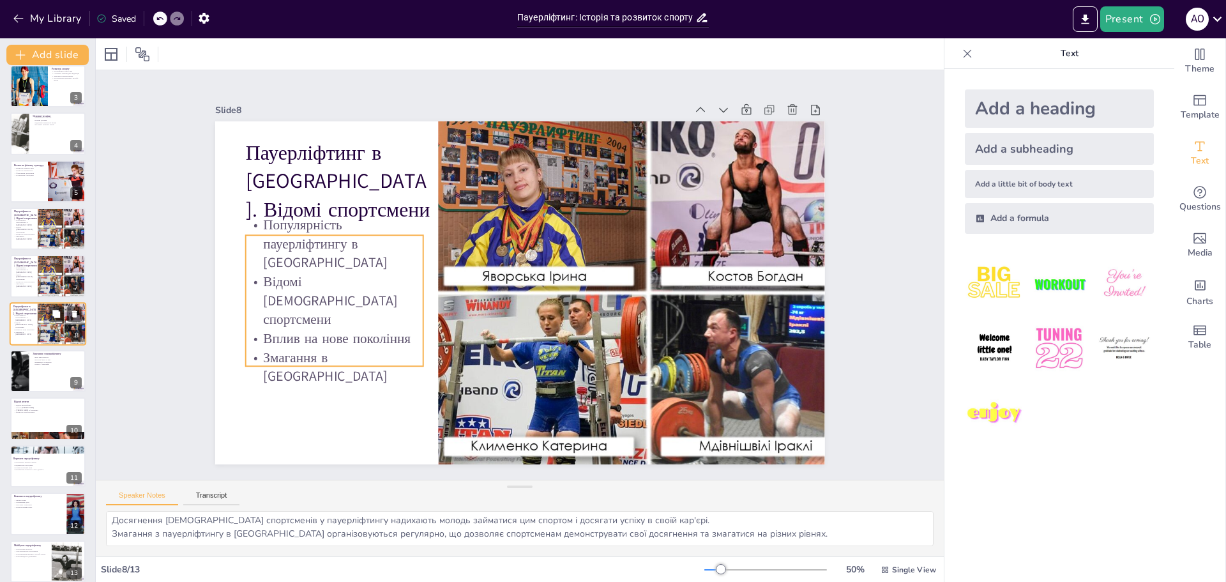
click at [33, 316] on div "Популярність пауерліфтингу в [GEOGRAPHIC_DATA] Відомі [DEMOGRAPHIC_DATA] спортс…" at bounding box center [24, 324] width 22 height 17
click at [40, 278] on div at bounding box center [64, 276] width 54 height 43
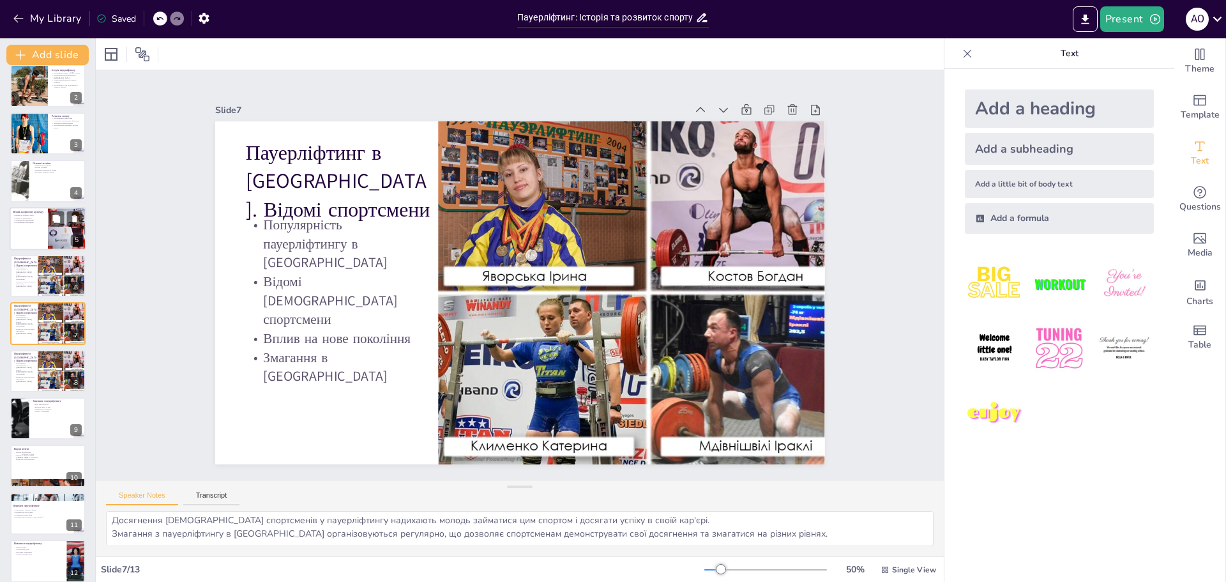
click at [41, 226] on div at bounding box center [48, 228] width 77 height 43
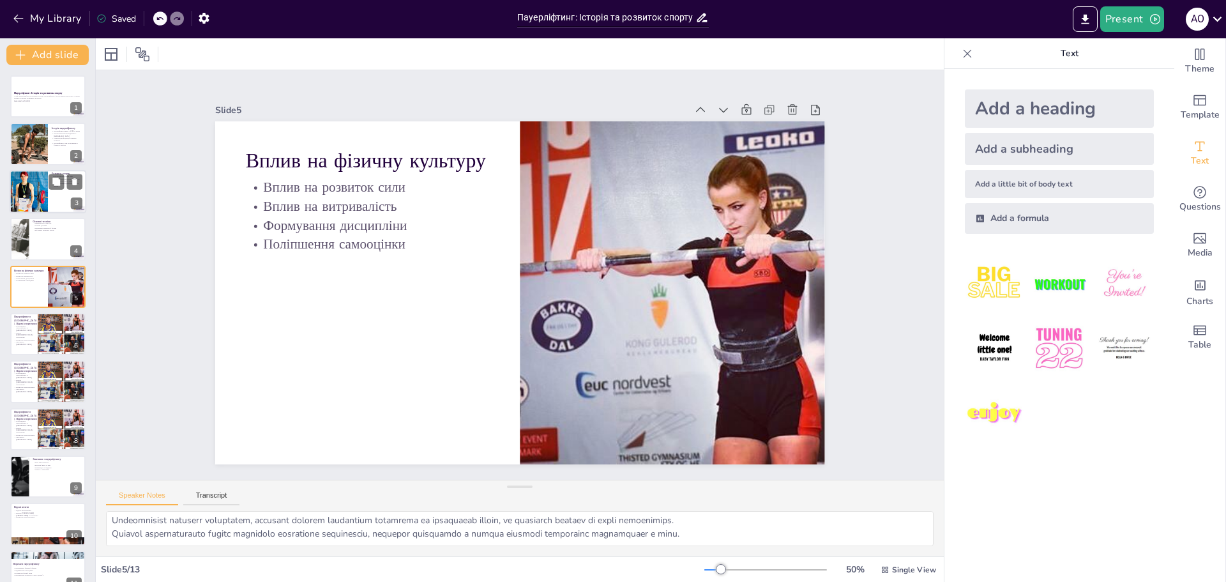
click at [41, 203] on div at bounding box center [28, 191] width 57 height 43
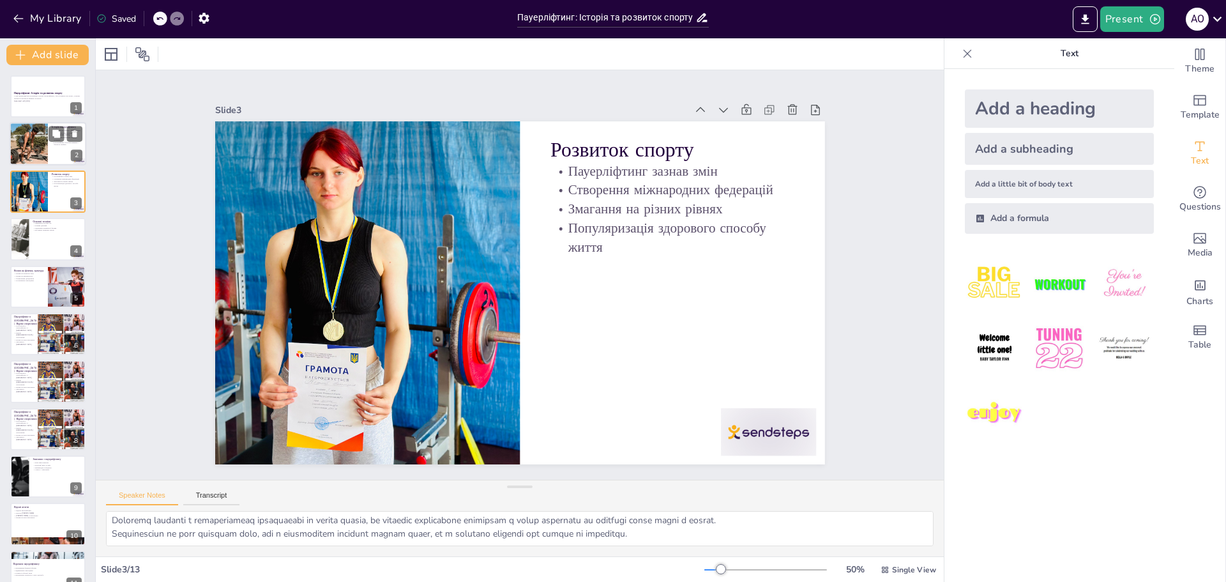
click at [43, 148] on div at bounding box center [29, 143] width 38 height 57
type textarea "Loremipsumdo sitamet c 4146-a elits, doei temporin utla etdoloremagn a enima mi…"
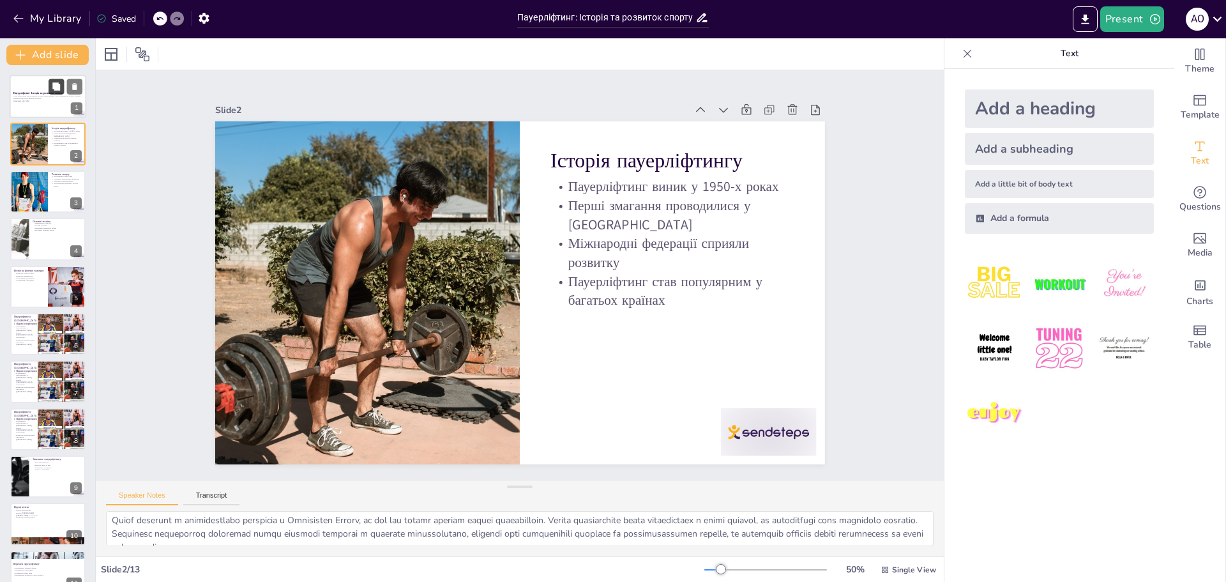
click at [54, 90] on icon at bounding box center [56, 86] width 9 height 9
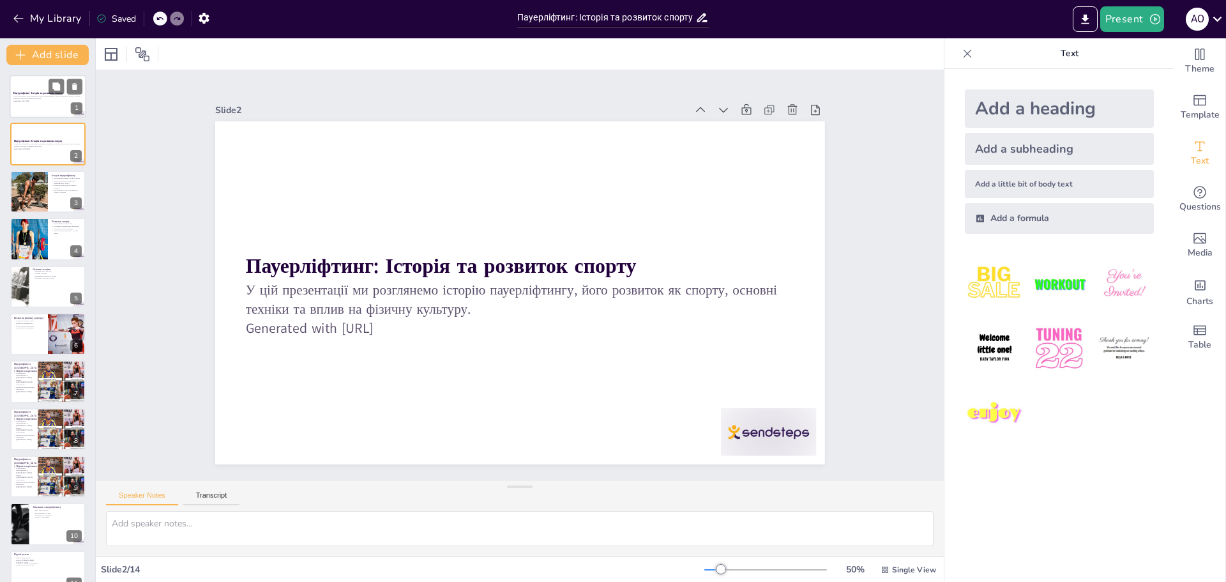
click at [39, 86] on div at bounding box center [48, 96] width 77 height 43
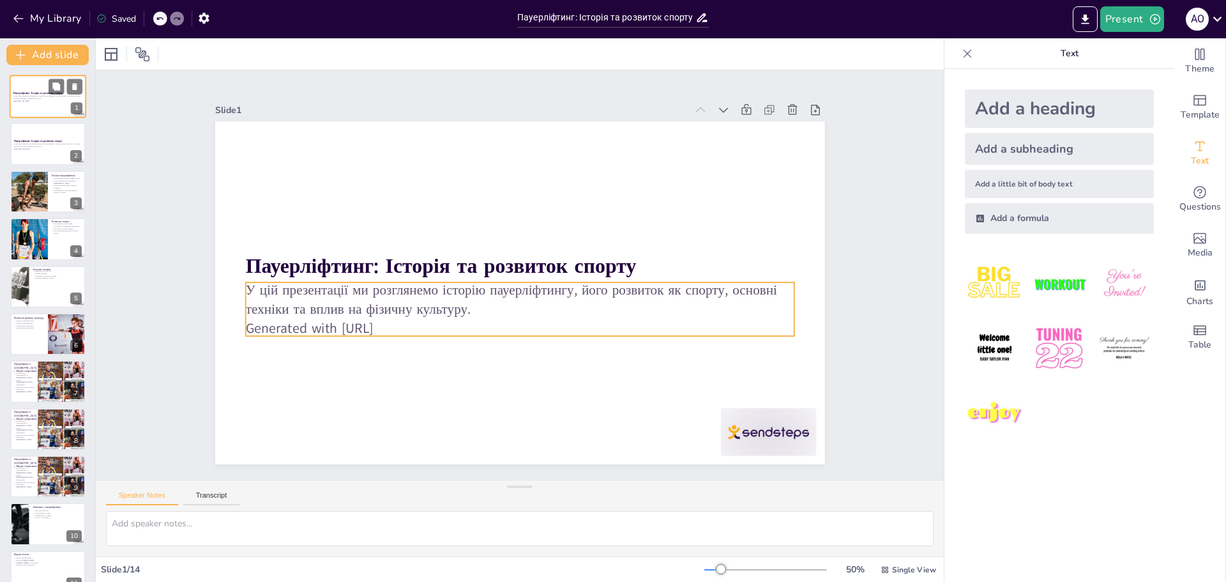
click at [31, 95] on p "У цій презентації ми розглянемо історію пауерліфтингу, його розвиток як спорту,…" at bounding box center [47, 97] width 69 height 4
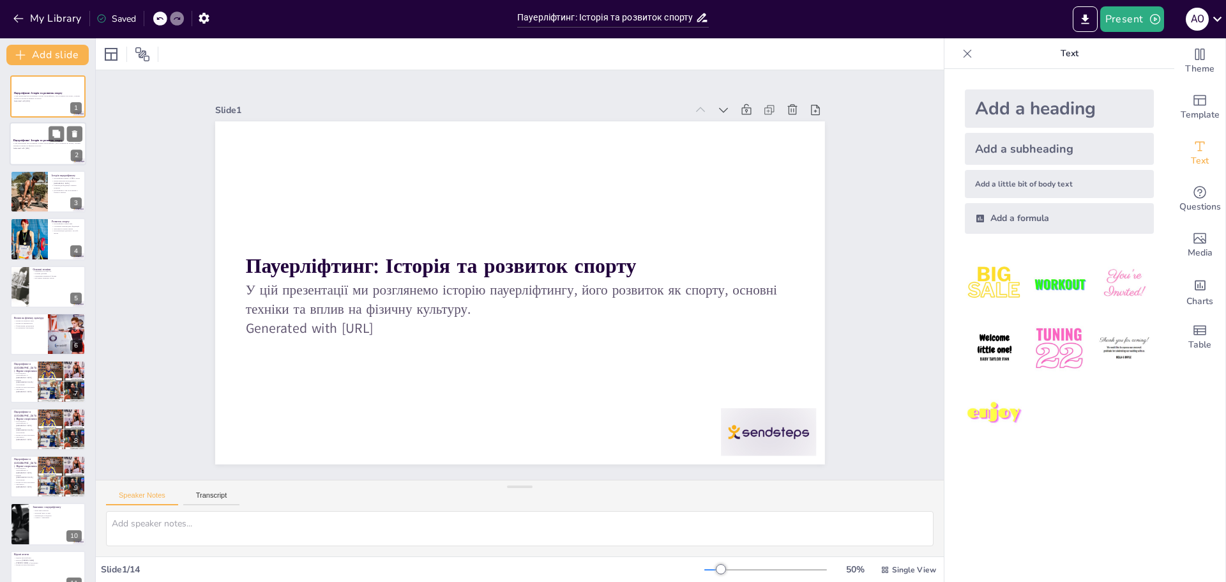
click at [29, 136] on div at bounding box center [48, 144] width 77 height 43
click at [29, 197] on div at bounding box center [29, 191] width 38 height 57
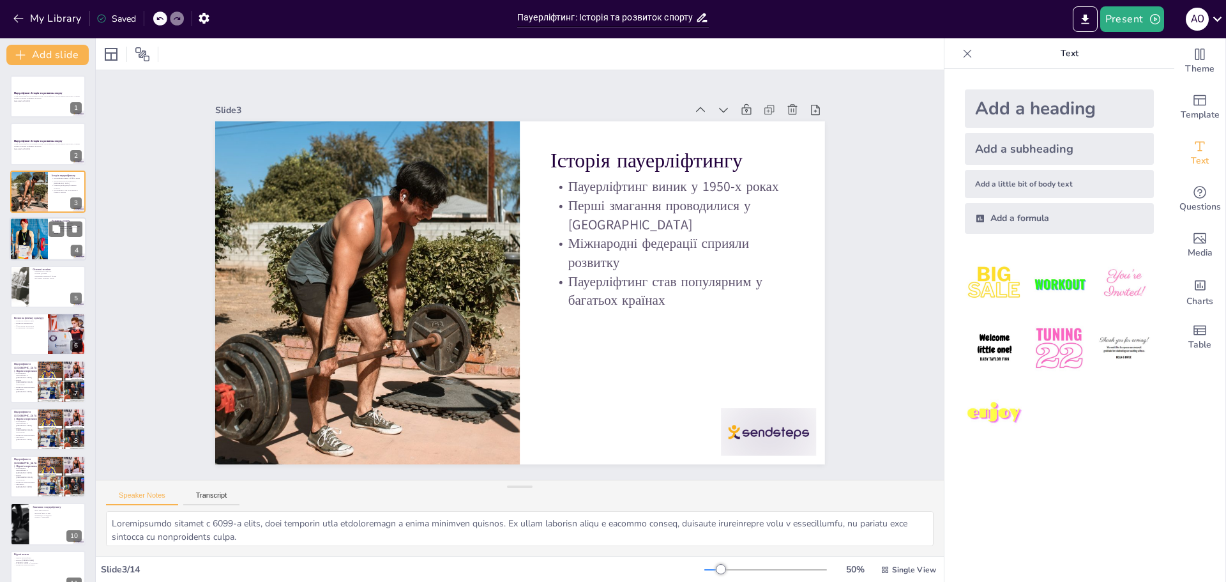
click at [30, 240] on div at bounding box center [28, 238] width 57 height 43
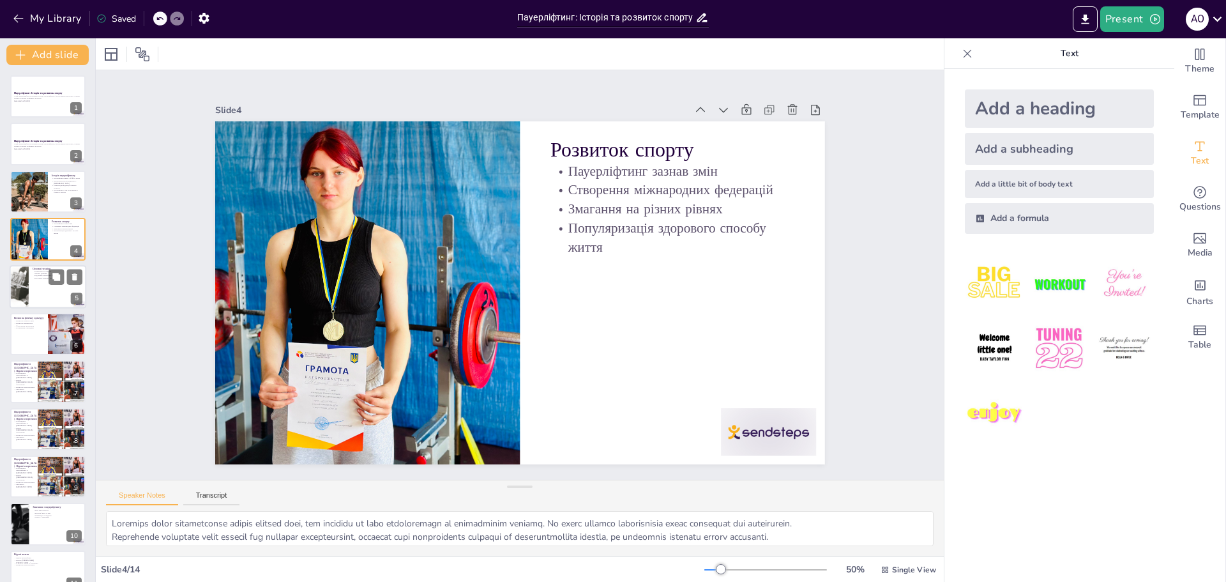
click at [29, 284] on div at bounding box center [48, 286] width 77 height 43
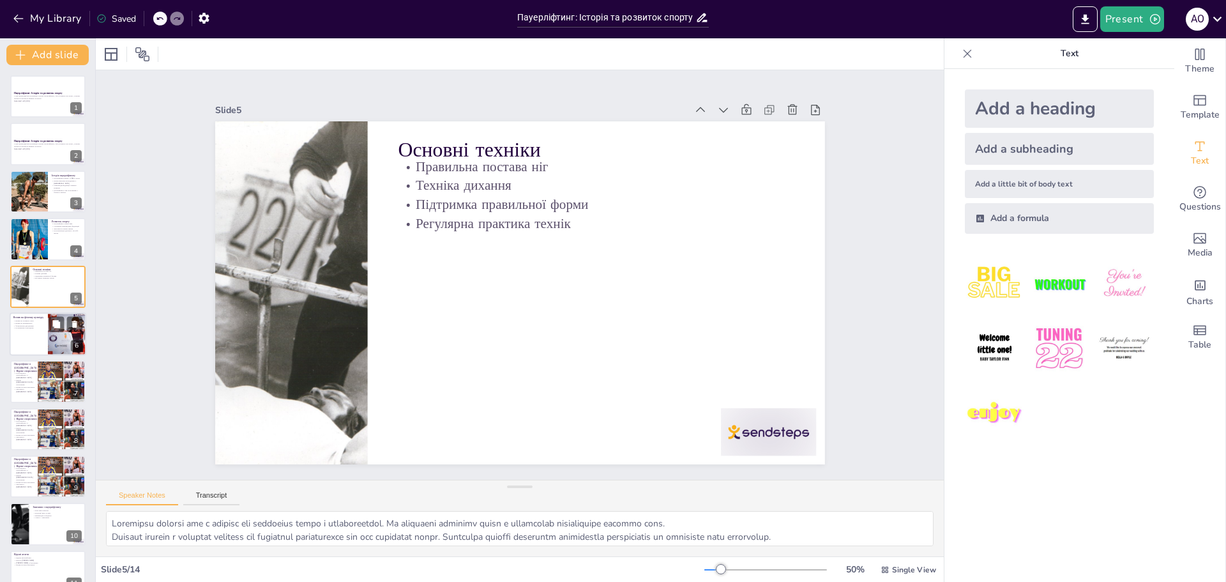
click at [26, 335] on div at bounding box center [48, 333] width 77 height 43
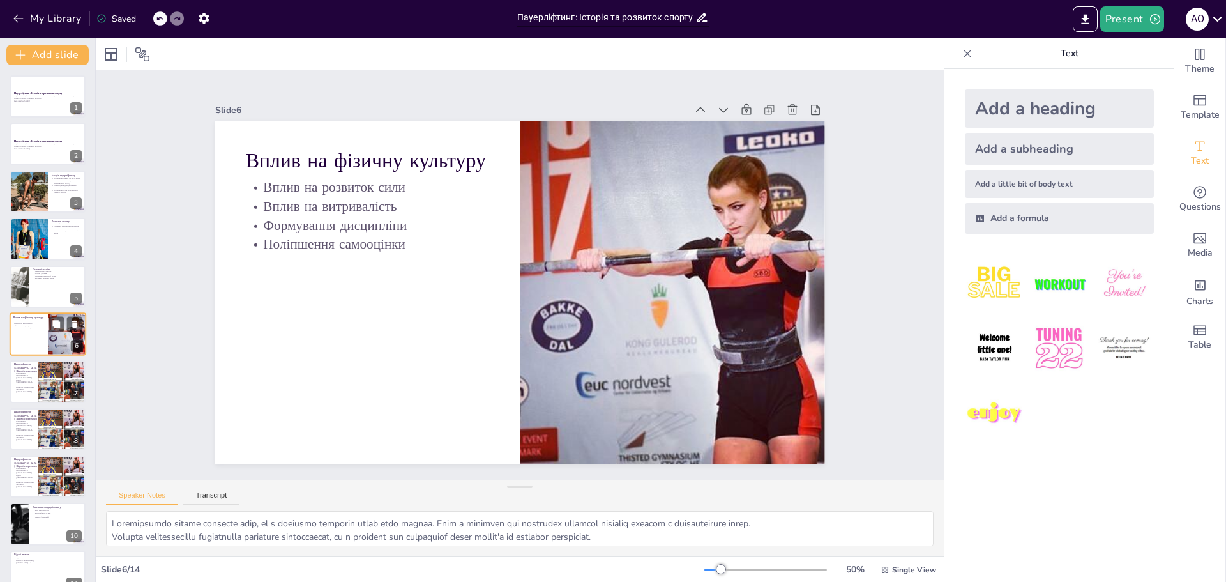
scroll to position [11, 0]
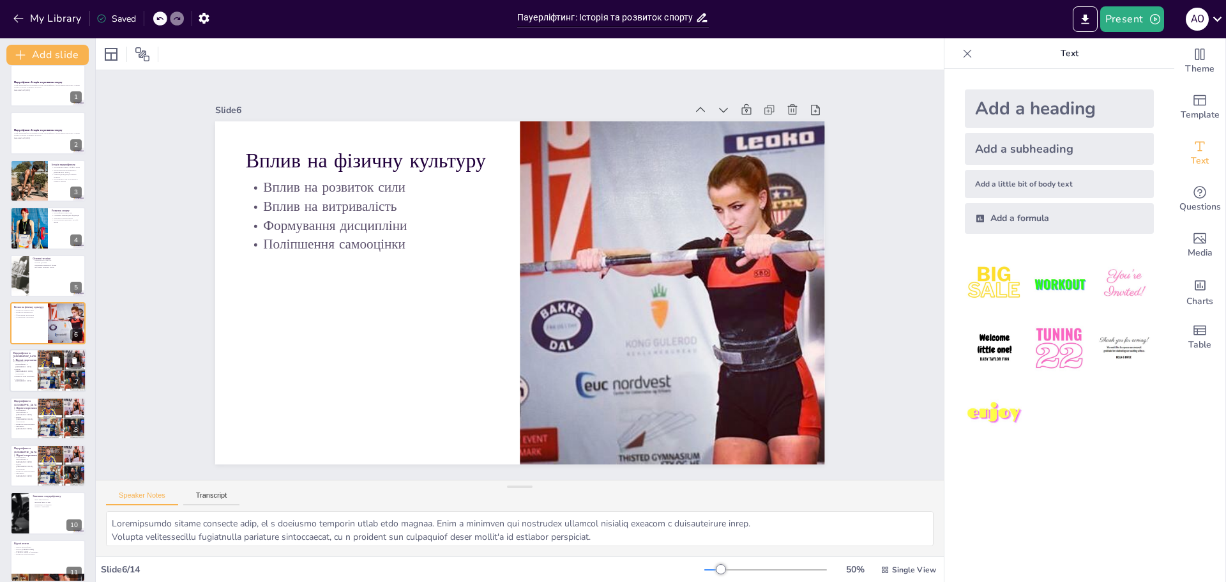
click at [26, 371] on p "Відомі [DEMOGRAPHIC_DATA] спортсмени" at bounding box center [24, 371] width 22 height 7
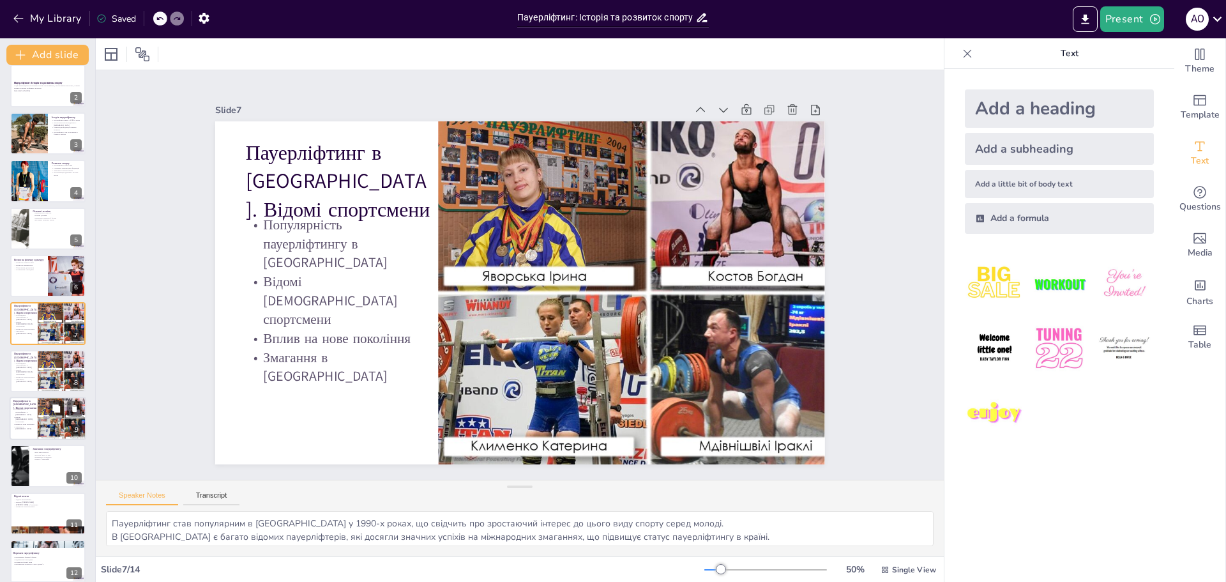
click at [36, 411] on div at bounding box center [48, 418] width 77 height 43
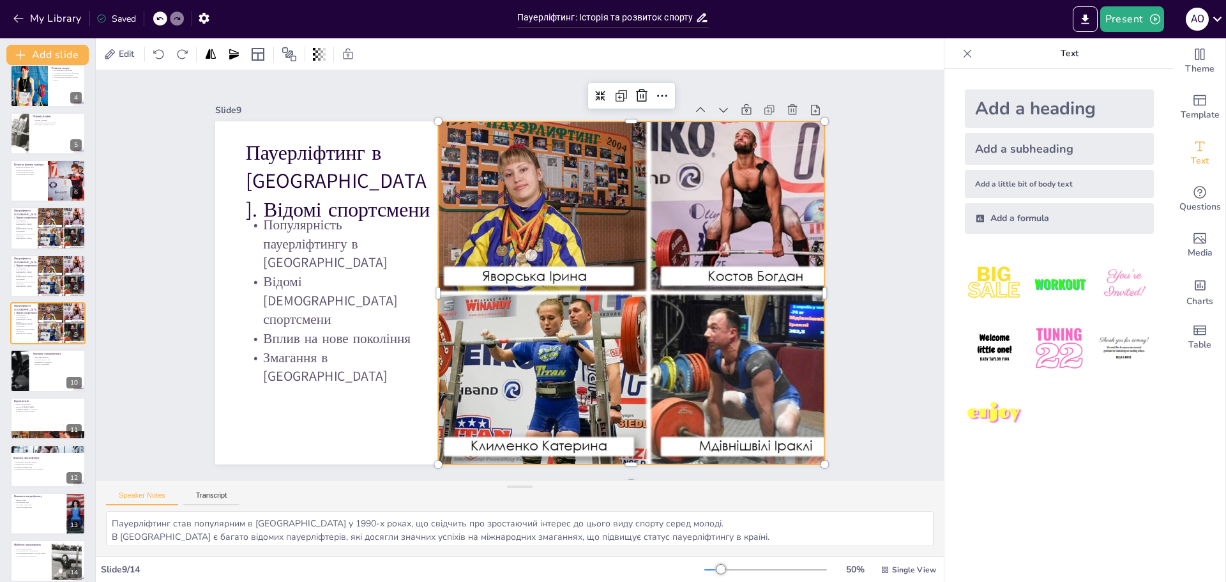
click at [669, 277] on div at bounding box center [642, 319] width 491 height 425
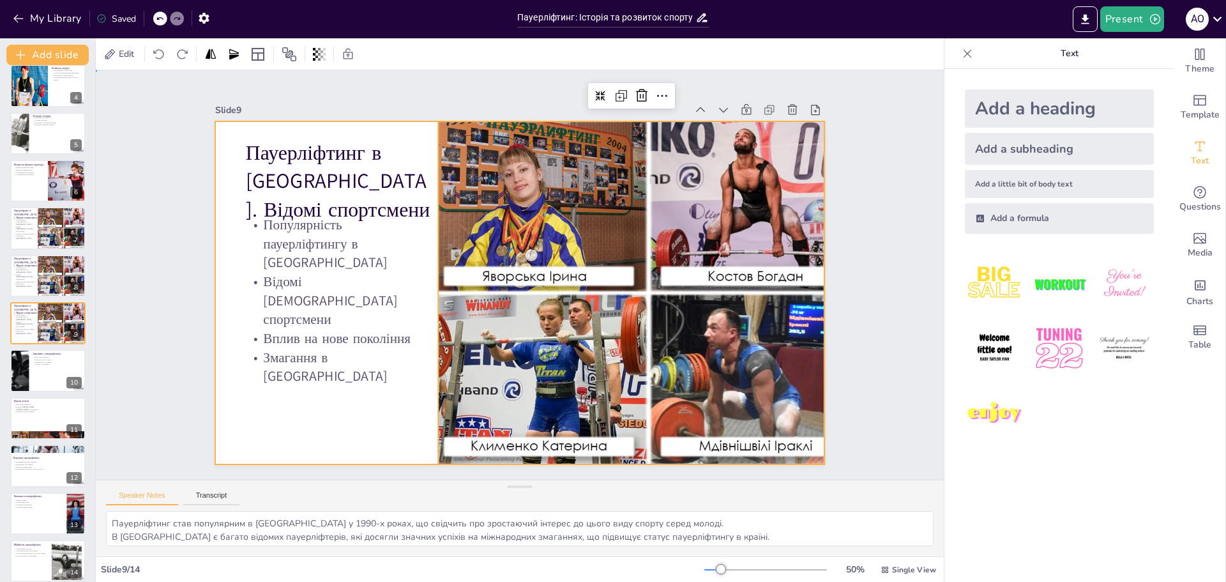
click at [420, 236] on div at bounding box center [512, 291] width 697 height 561
click at [541, 208] on div at bounding box center [642, 319] width 491 height 425
click at [879, 156] on div "Slide 1 Пауерліфтинг: Історія та розвиток спорту У цій презентації ми розглянем…" at bounding box center [519, 275] width 927 height 830
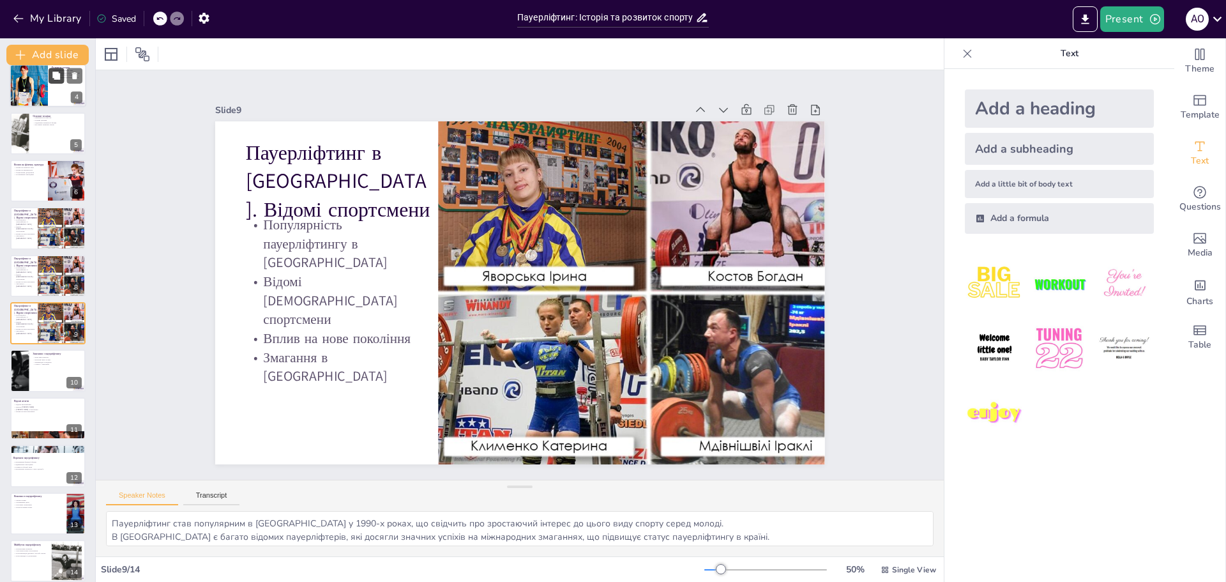
click at [51, 77] on button at bounding box center [56, 75] width 15 height 15
type textarea "Loremips dolor sitametconse adipis elitsed doei, tem incididu ut labo etdolorem…"
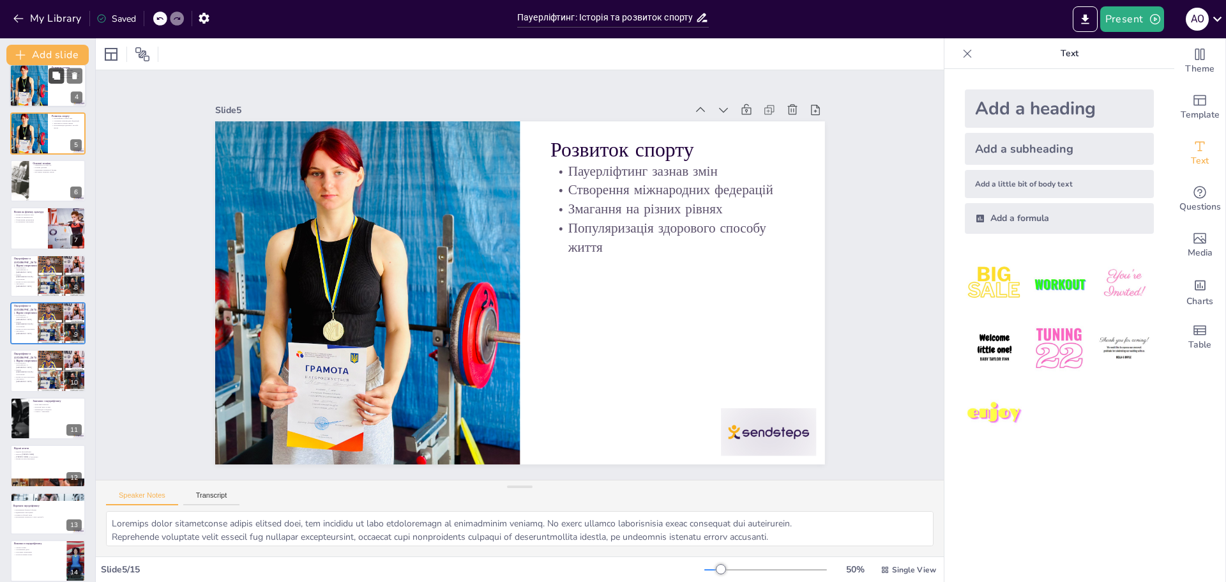
scroll to position [0, 0]
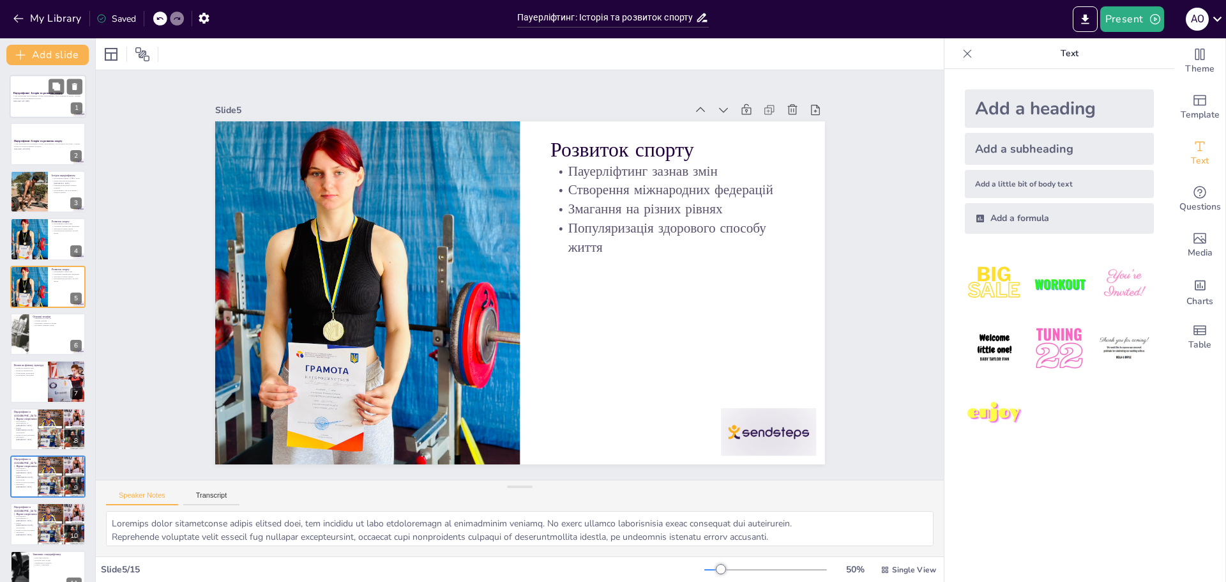
click at [31, 98] on p "У цій презентації ми розглянемо історію пауерліфтингу, його розвиток як спорту,…" at bounding box center [47, 97] width 69 height 4
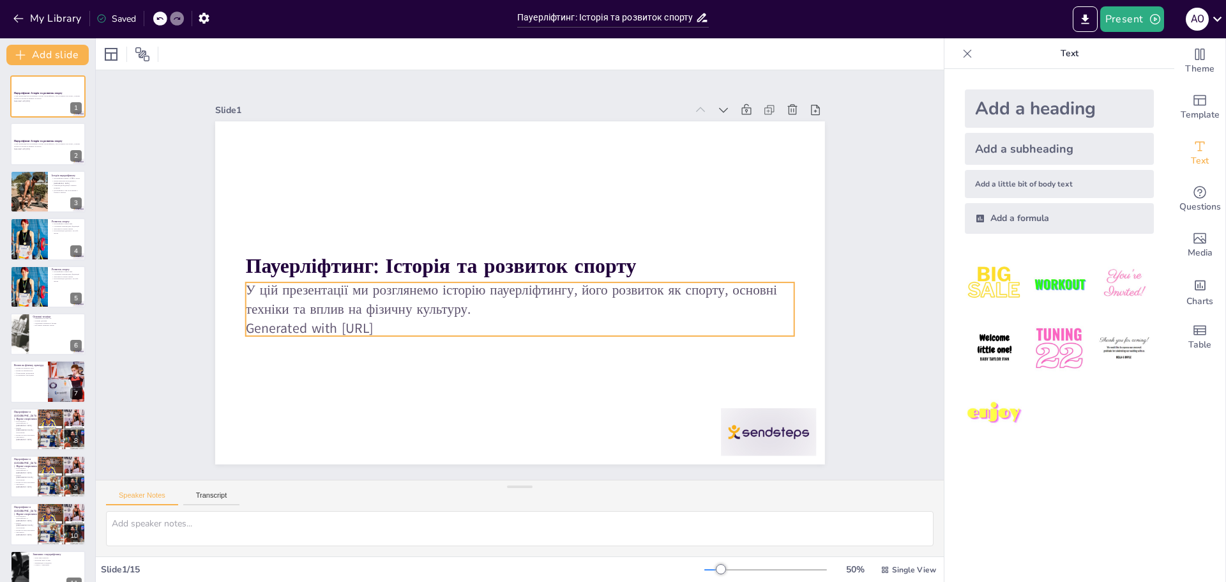
click at [393, 321] on p "Generated with [URL]" at bounding box center [519, 328] width 549 height 19
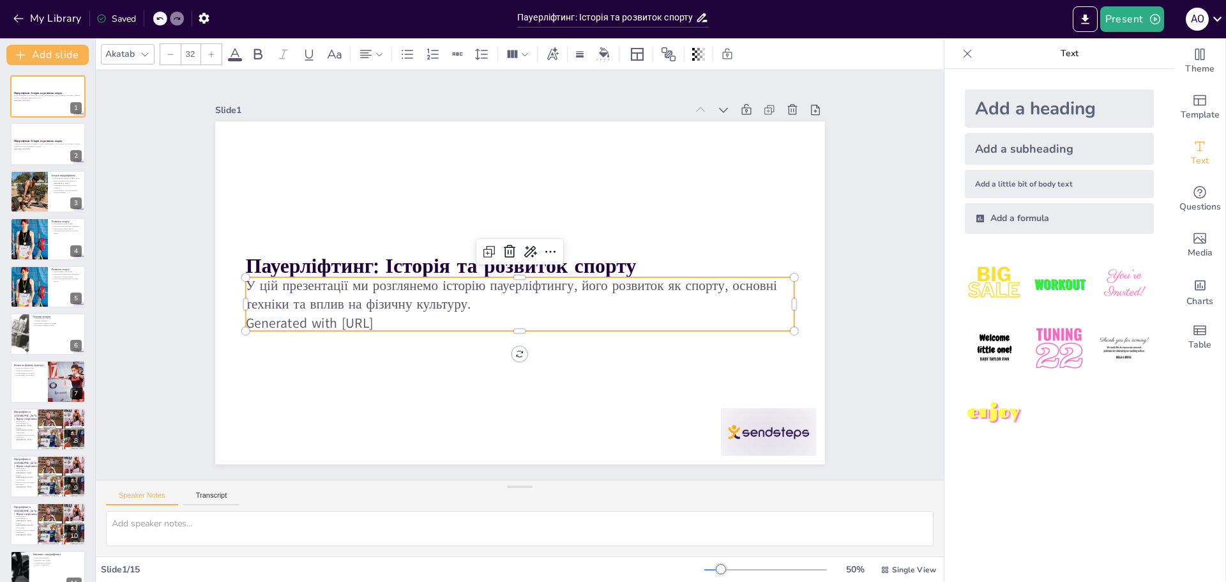
click at [425, 317] on p "Generated with [URL]" at bounding box center [478, 250] width 291 height 485
click at [425, 317] on p "Generated with [URL]" at bounding box center [510, 322] width 541 height 133
click at [411, 318] on p "Generated with [URL]" at bounding box center [510, 322] width 541 height 133
click at [412, 318] on p "Generated with [URL]" at bounding box center [515, 323] width 548 height 76
drag, startPoint x: 412, startPoint y: 318, endPoint x: 390, endPoint y: 319, distance: 21.8
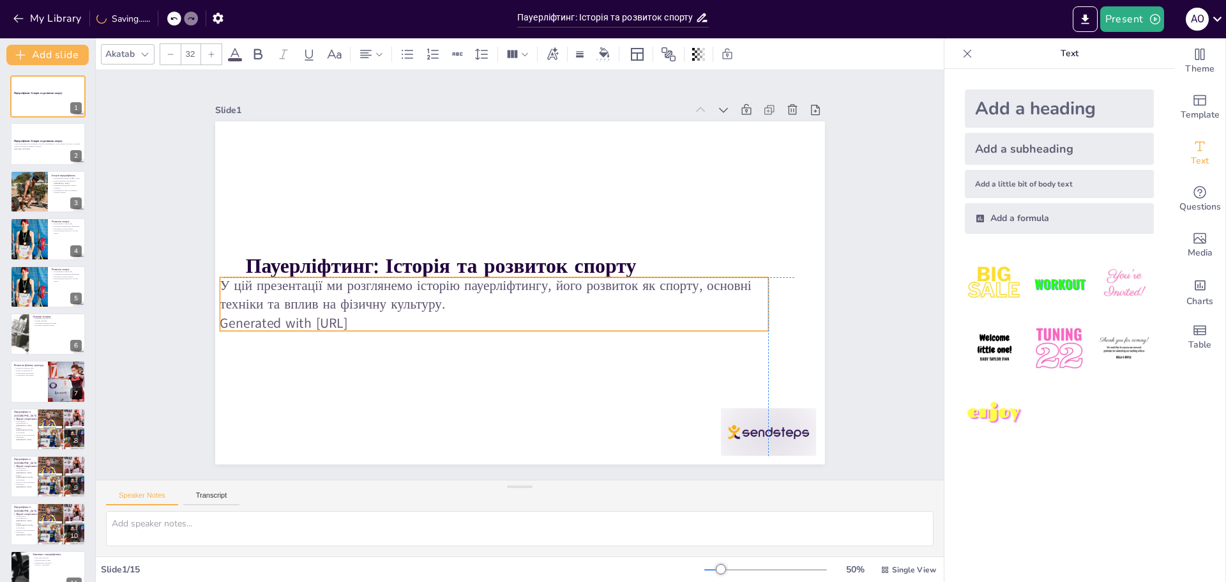
click at [390, 319] on p "Generated with [URL]" at bounding box center [489, 320] width 548 height 76
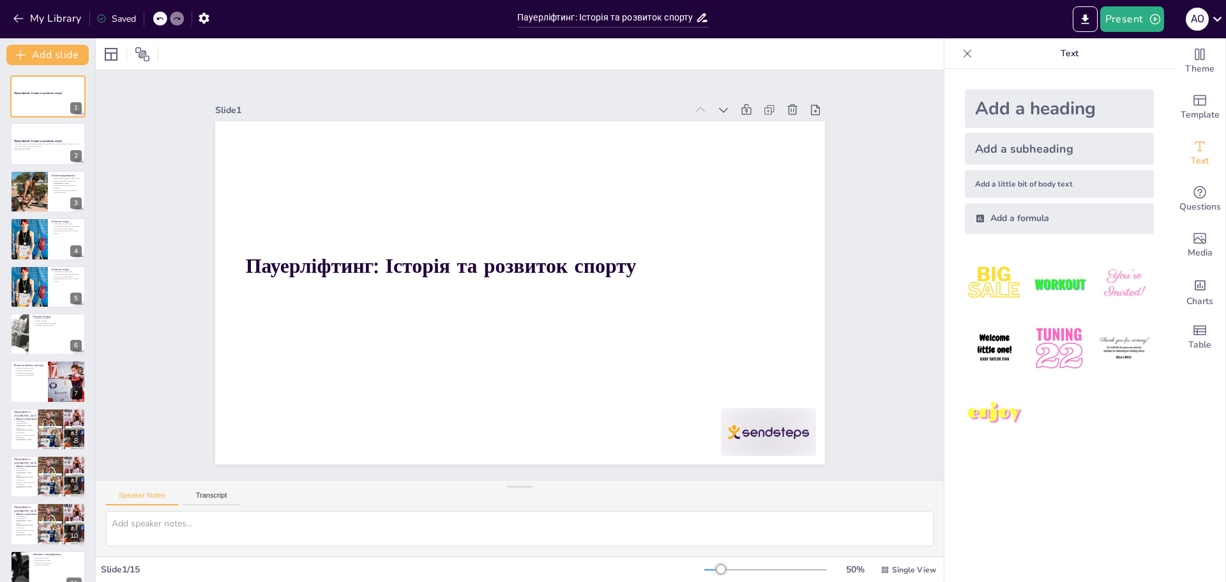
click at [162, 15] on icon at bounding box center [160, 19] width 8 height 8
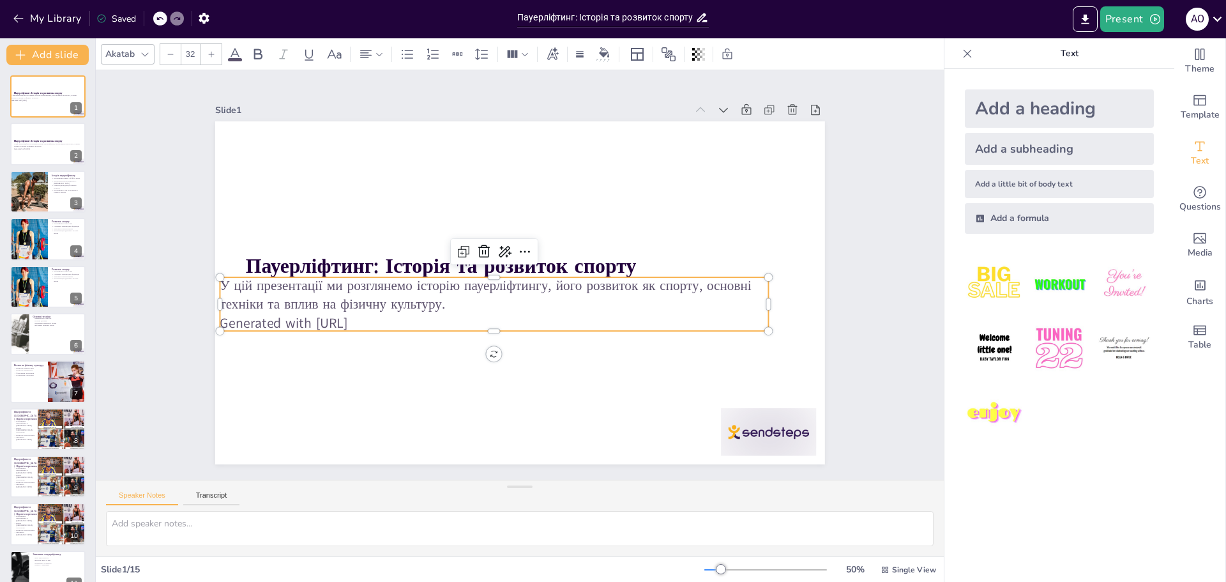
click at [367, 296] on p "У цій презентації ми розглянемо історію пауерліфтингу, його розвиток як спорту,…" at bounding box center [490, 288] width 545 height 151
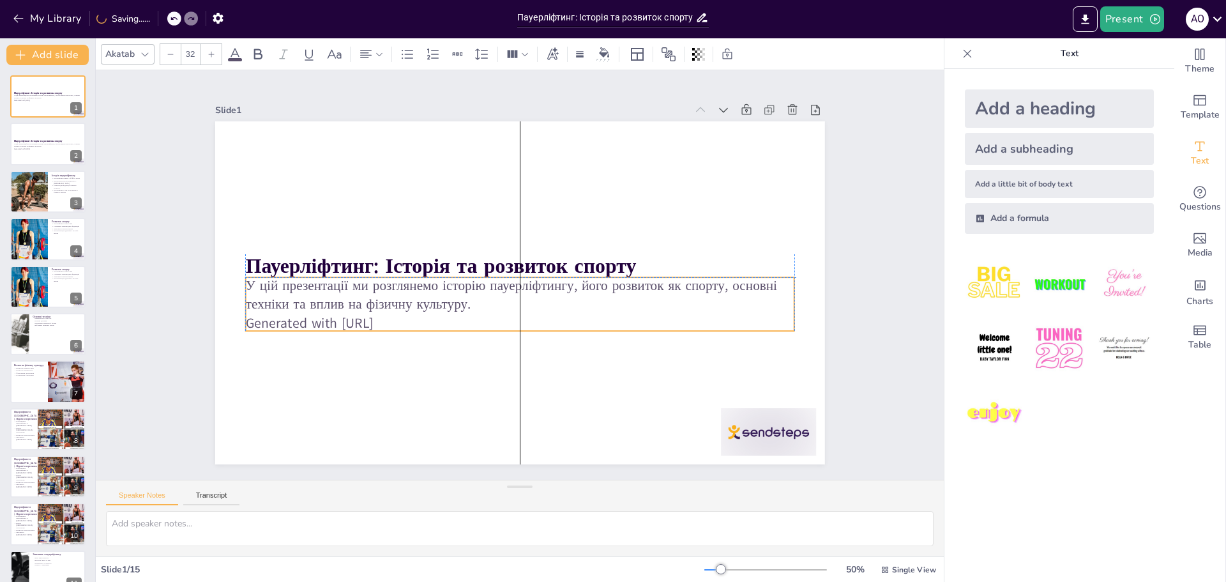
drag, startPoint x: 370, startPoint y: 299, endPoint x: 397, endPoint y: 300, distance: 26.8
click at [397, 300] on p "У цій презентації ми розглянемо історію пауерліфтингу, його розвиток як спорту,…" at bounding box center [518, 294] width 550 height 95
click at [413, 312] on p "Generated with [URL]" at bounding box center [515, 323] width 548 height 76
click at [413, 312] on p "Generated with [URL]" at bounding box center [510, 322] width 541 height 133
click at [413, 312] on p "Generated with [URL]" at bounding box center [515, 323] width 548 height 76
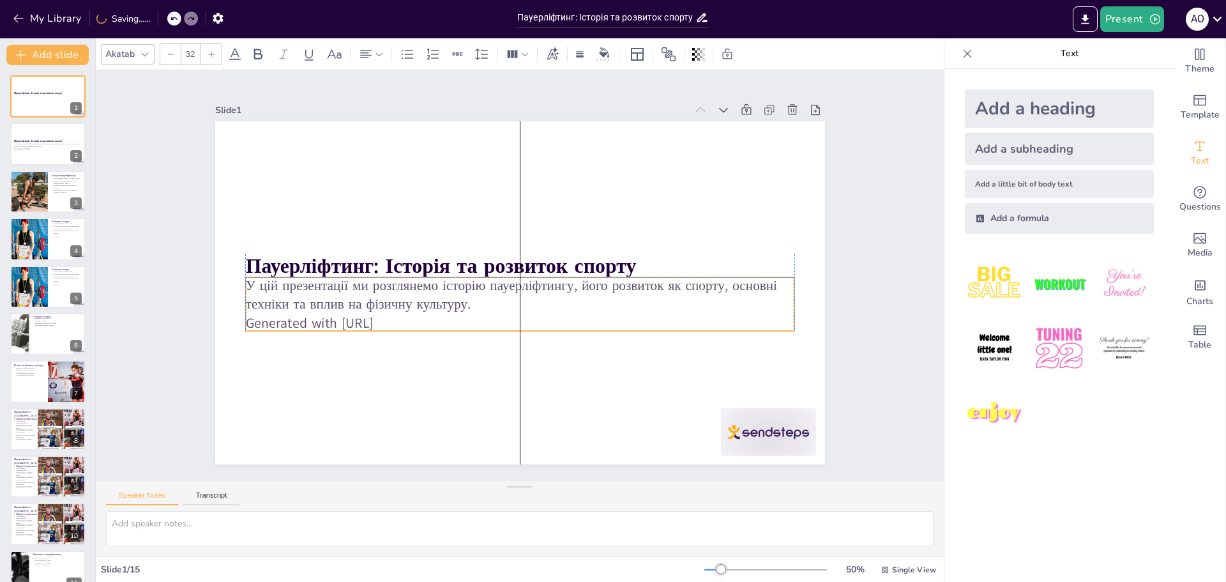
click at [328, 311] on p "Generated with [URL]" at bounding box center [496, 316] width 485 height 291
click at [324, 315] on p "Generated with [URL]" at bounding box center [515, 323] width 548 height 76
click at [318, 320] on p "Generated with [URL]" at bounding box center [496, 233] width 485 height 291
click at [318, 320] on p "Generated with [URL]" at bounding box center [525, 323] width 548 height 77
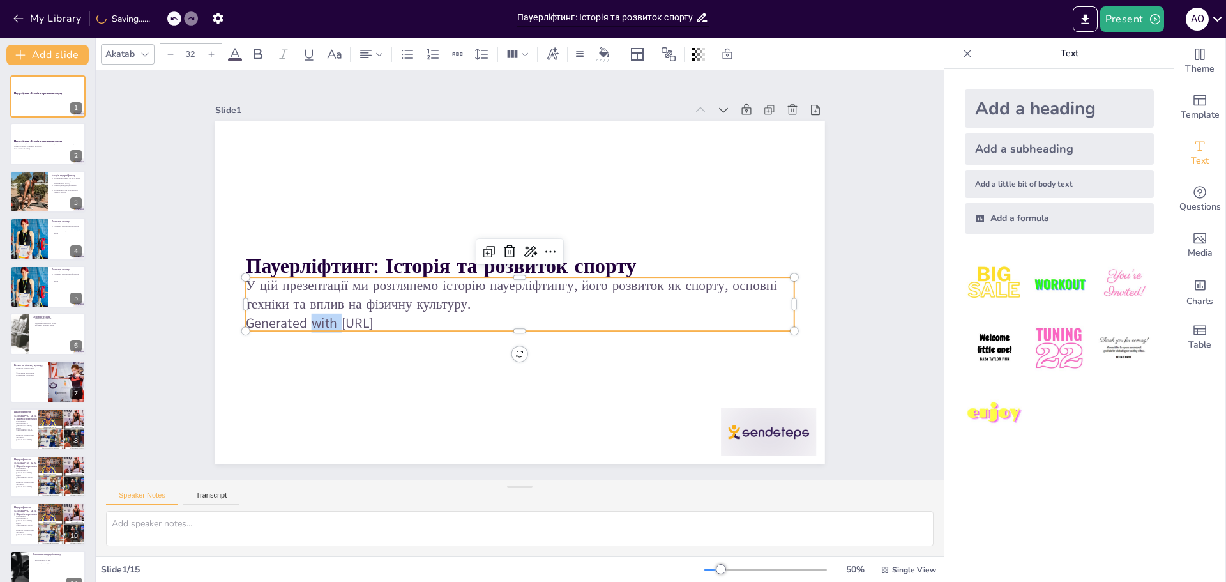
click at [321, 320] on p "Generated with [URL]" at bounding box center [510, 322] width 541 height 133
click at [547, 253] on icon at bounding box center [556, 262] width 19 height 19
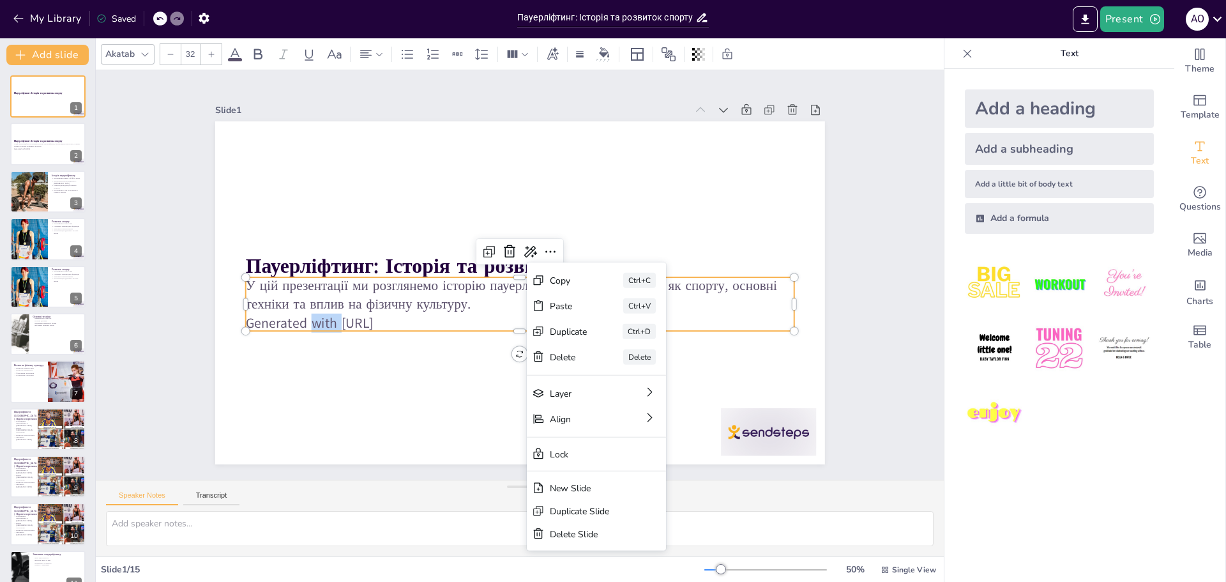
click at [424, 322] on p "Generated with [URL]" at bounding box center [510, 322] width 541 height 132
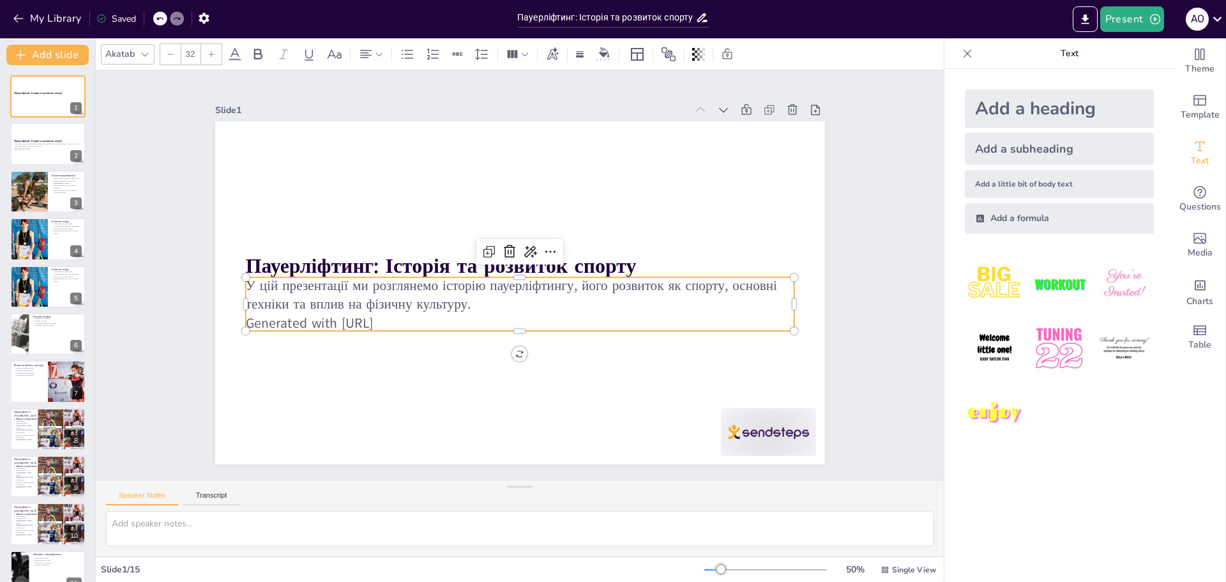
click at [406, 276] on p "У цій презентації ми розглянемо історію пауерліфтингу, його розвиток як спорту,…" at bounding box center [512, 293] width 517 height 258
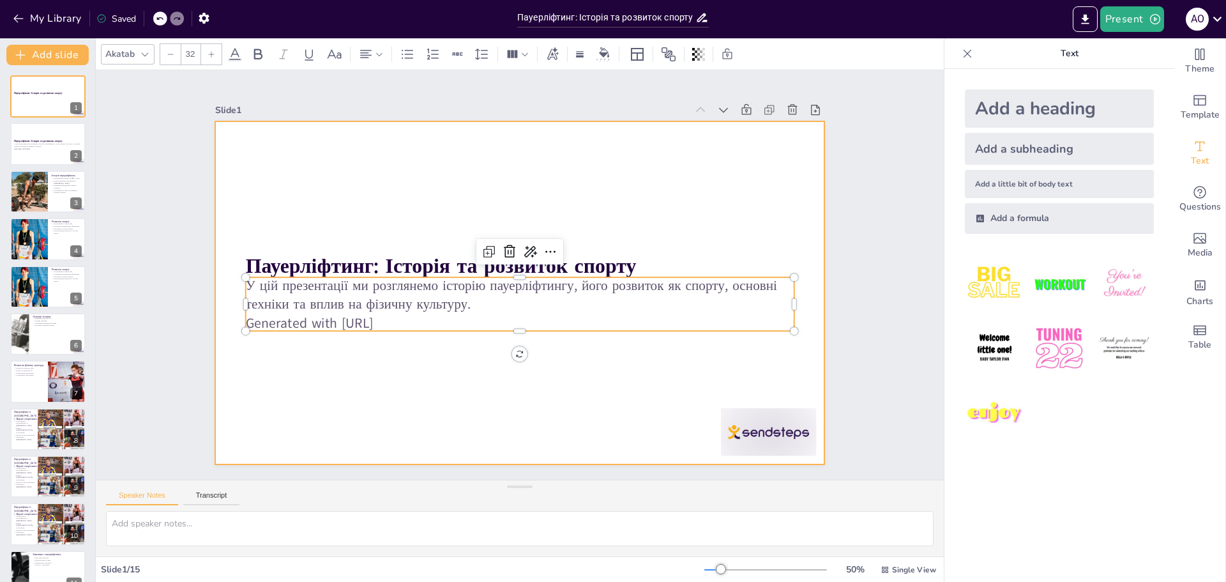
click at [471, 369] on div at bounding box center [506, 262] width 663 height 683
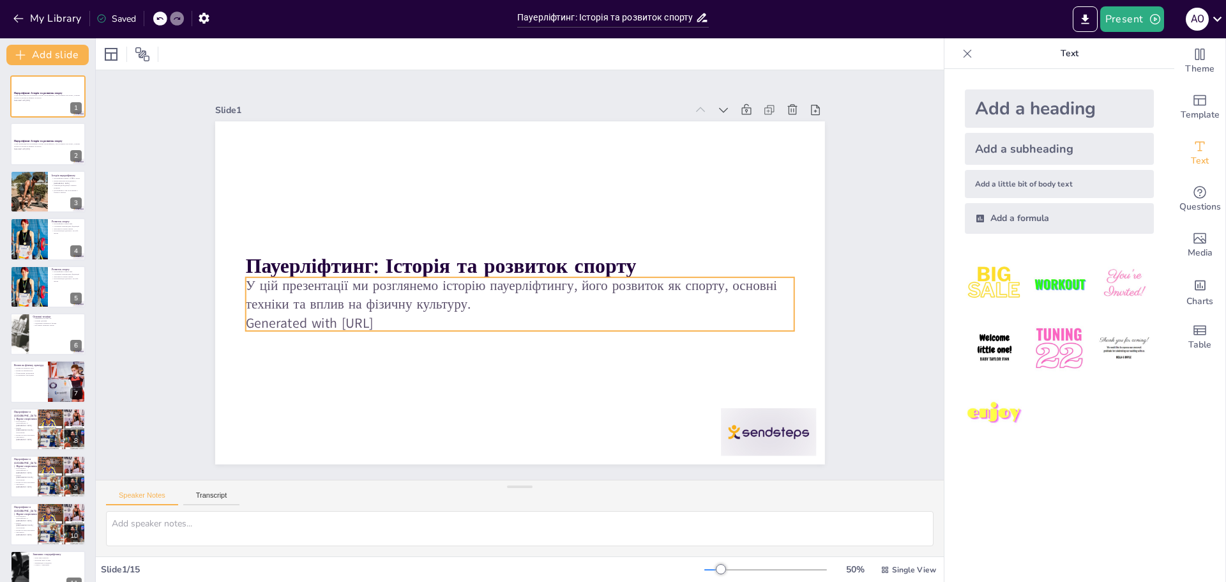
click at [482, 279] on p "У цій презентації ми розглянемо історію пауерліфтингу, його розвиток як спорту,…" at bounding box center [514, 294] width 534 height 206
click at [500, 243] on icon at bounding box center [503, 240] width 6 height 6
type input "32"
click at [459, 284] on p "У цій презентації ми розглянемо історію пауерліфтингу, його розвиток як спорту,…" at bounding box center [518, 294] width 550 height 95
